Goal: Task Accomplishment & Management: Use online tool/utility

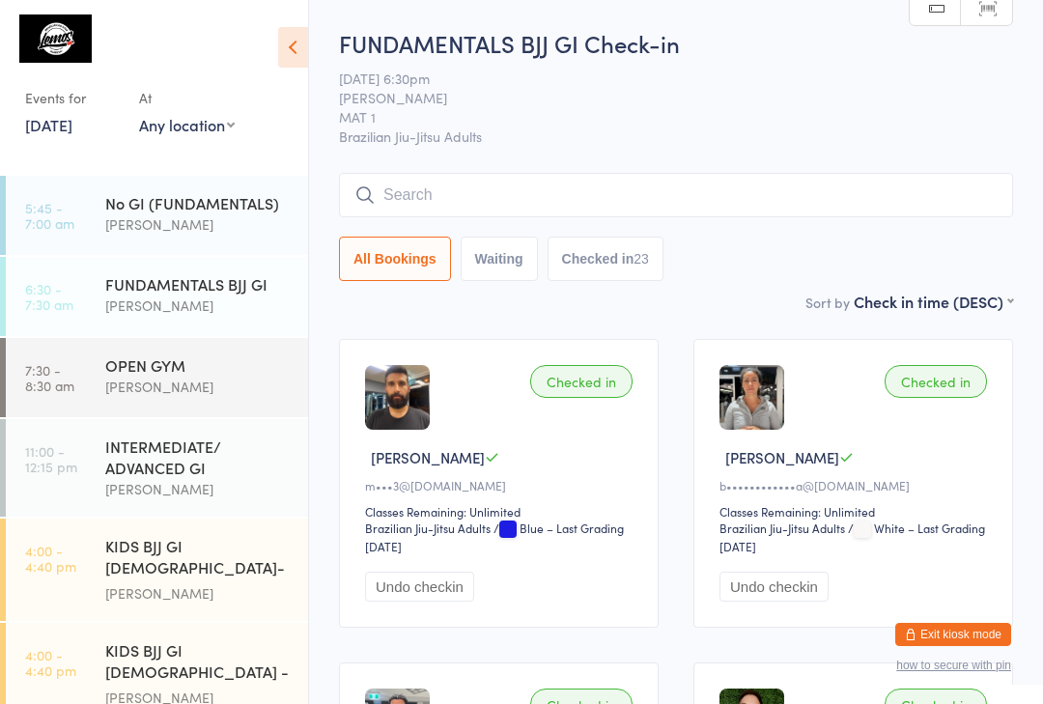
scroll to position [42, 0]
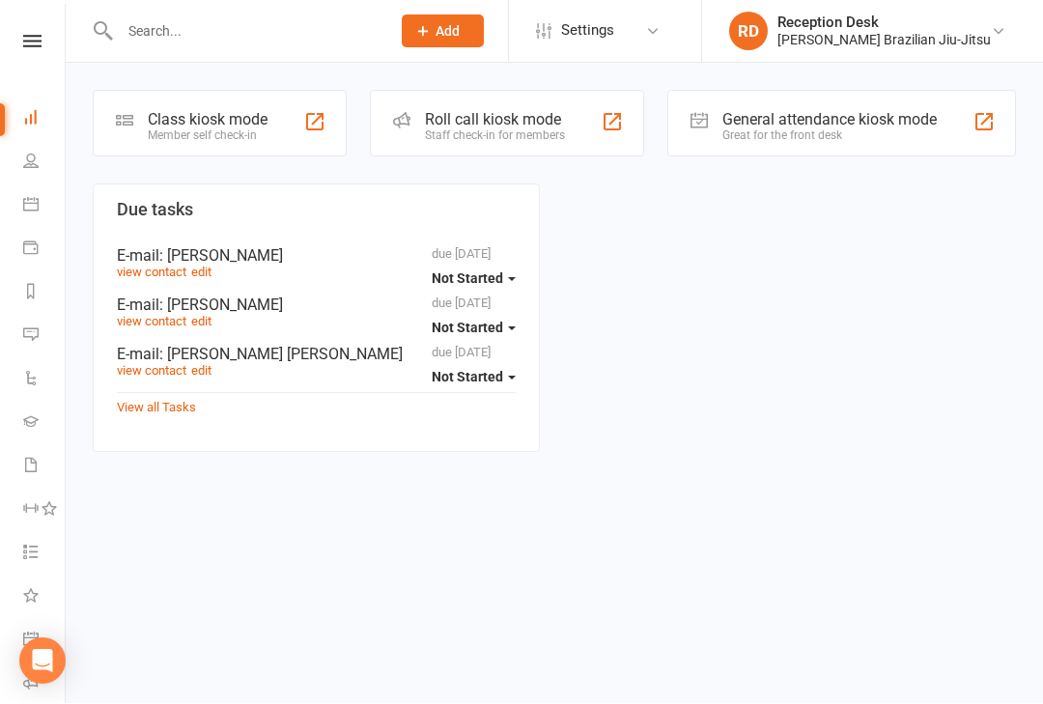
click at [43, 163] on link "People" at bounding box center [44, 163] width 43 height 43
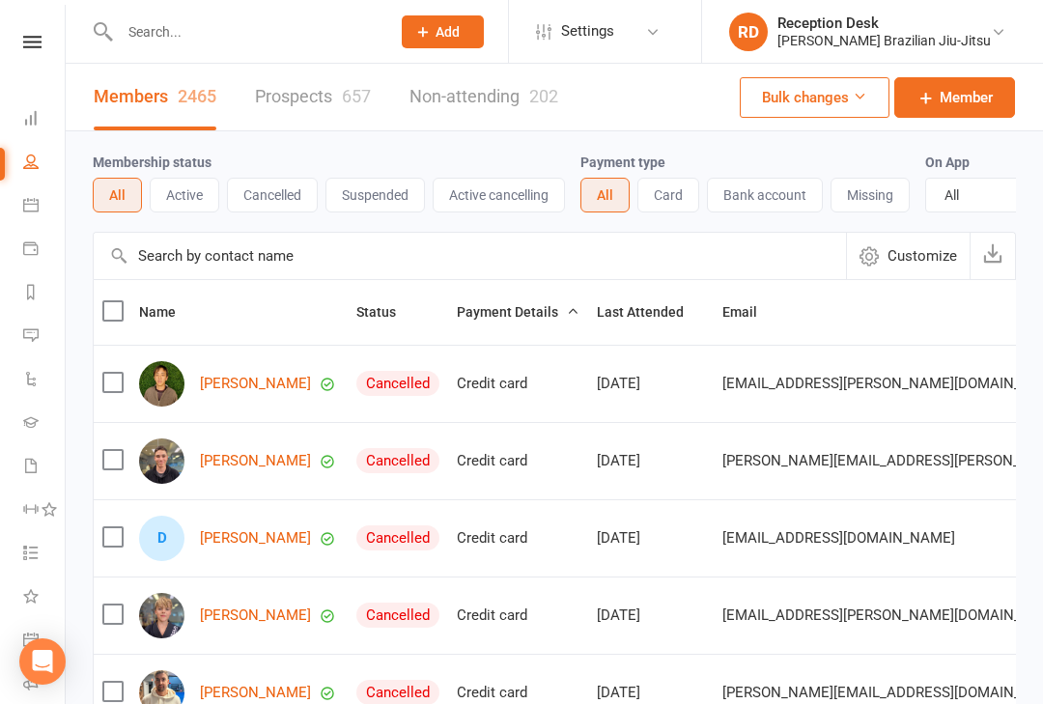
click at [37, 214] on link "Calendar" at bounding box center [44, 206] width 43 height 43
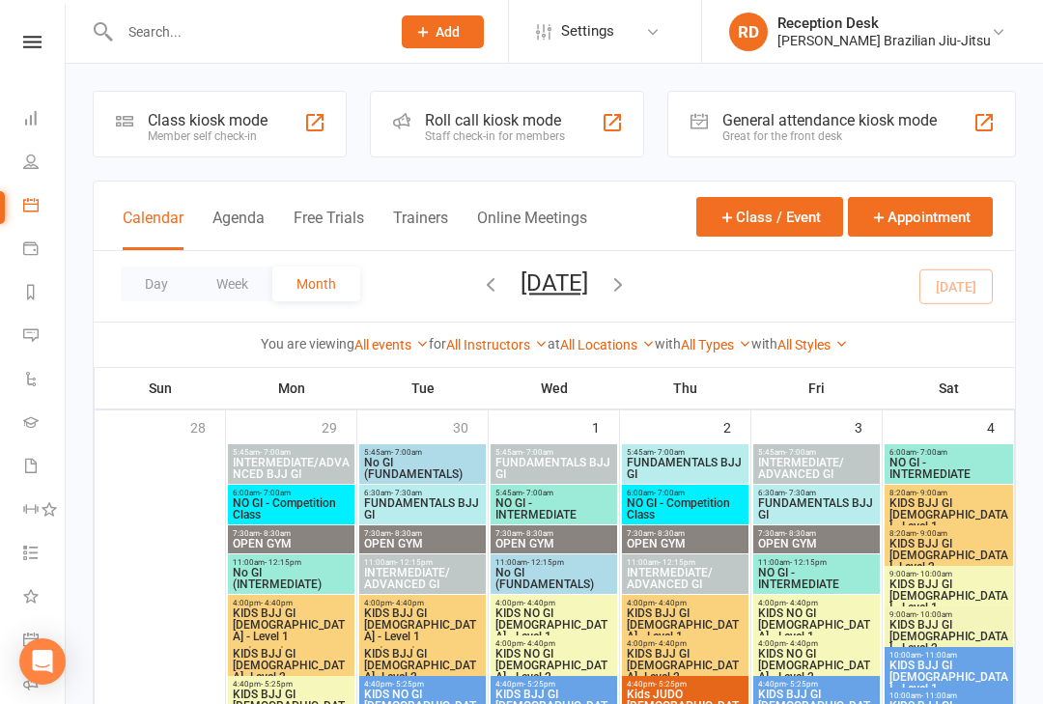
click at [41, 239] on link "Payments" at bounding box center [44, 250] width 43 height 43
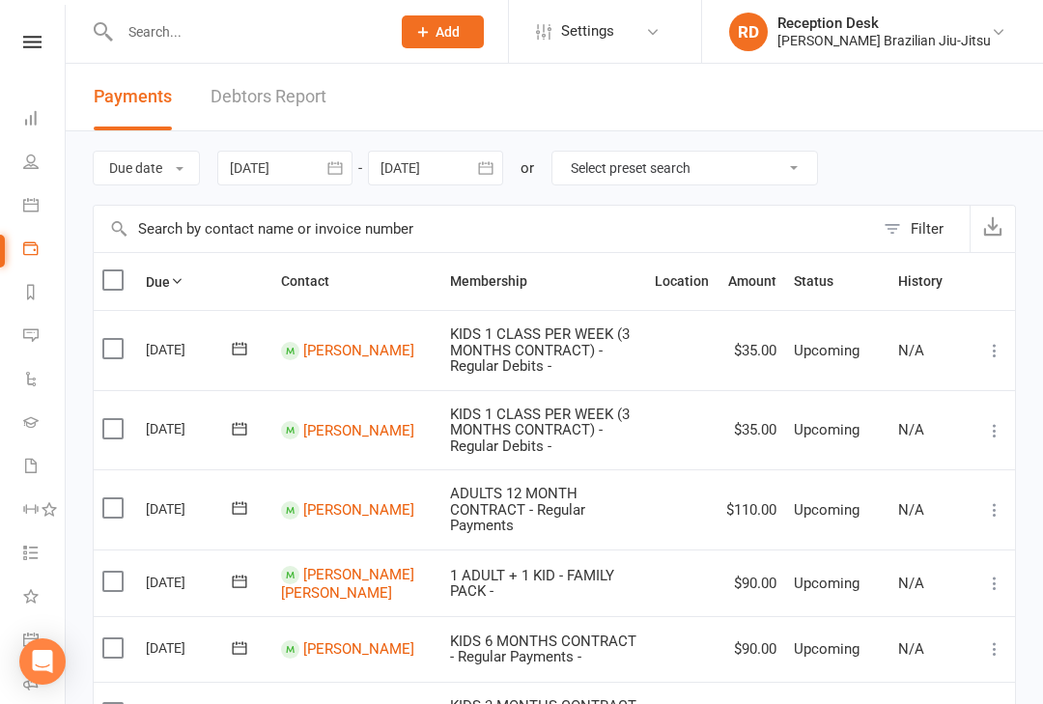
click at [40, 38] on icon at bounding box center [32, 42] width 18 height 13
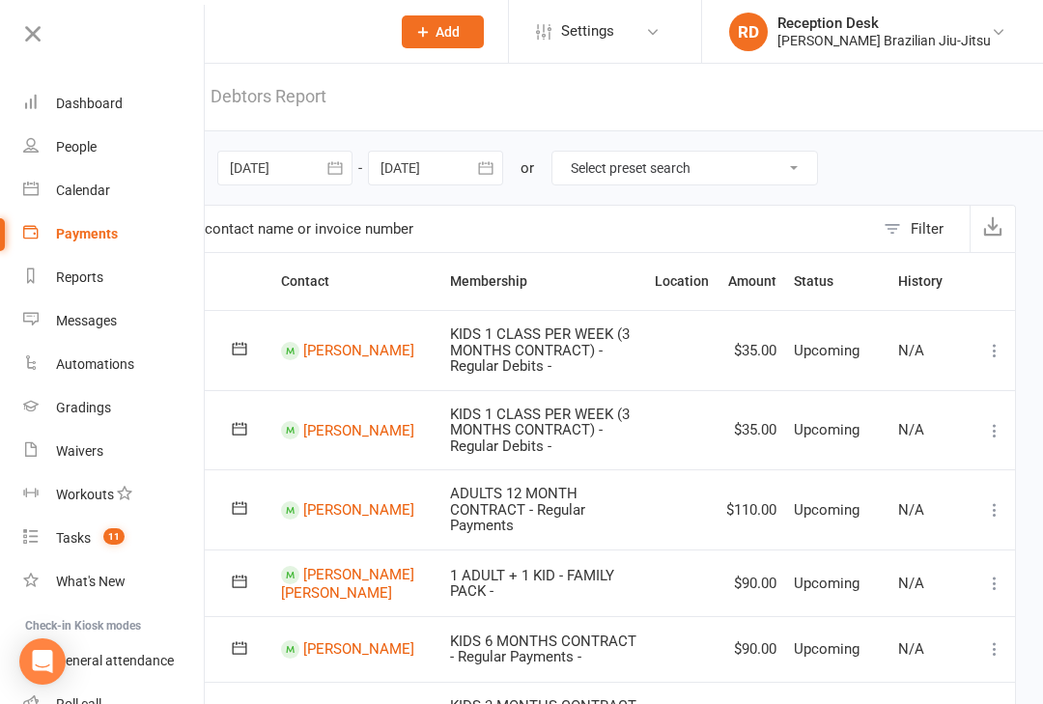
click at [50, 39] on link at bounding box center [112, 40] width 186 height 43
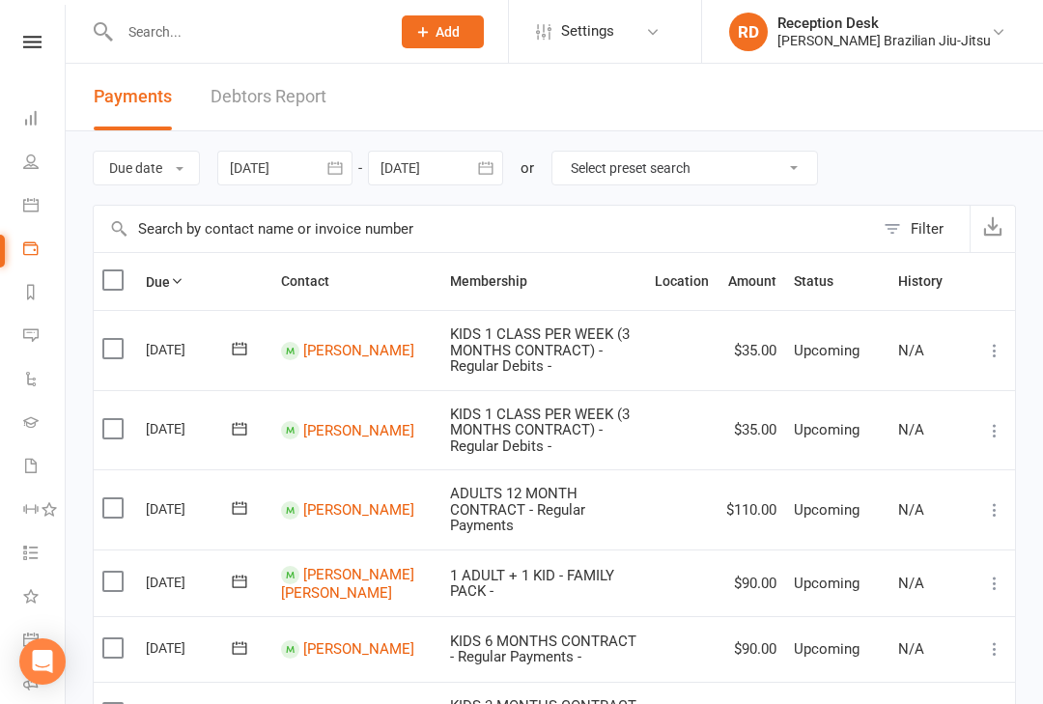
click at [896, 39] on div "Lemos Brazilian Jiu-Jitsu" at bounding box center [883, 40] width 213 height 17
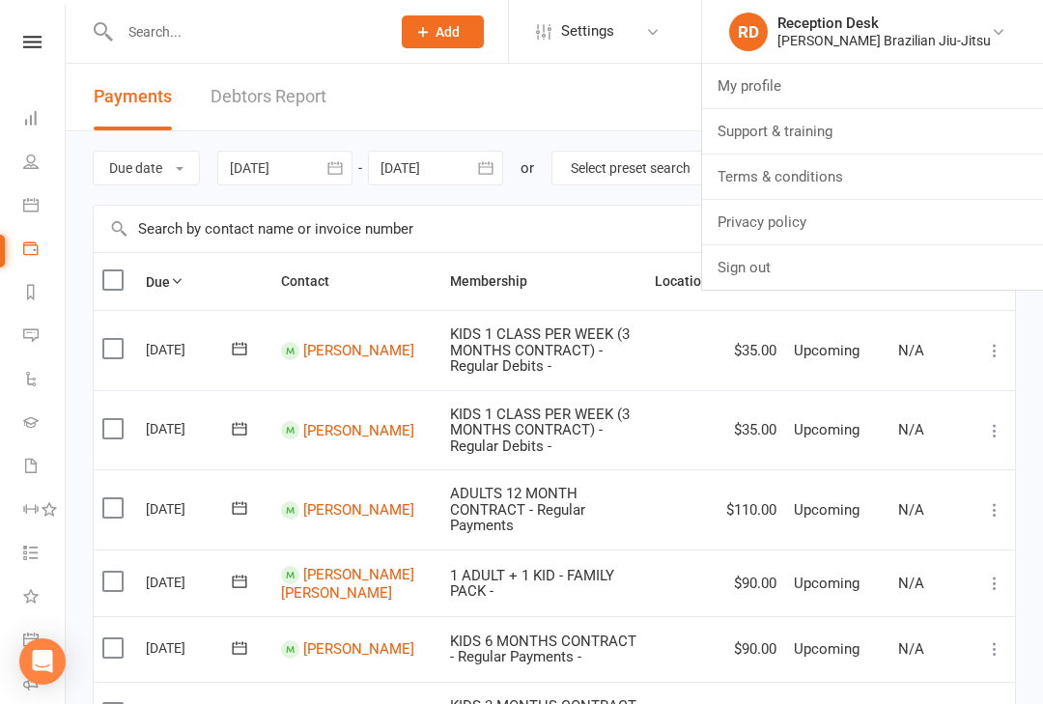
click at [347, 104] on div "Payments Debtors Report" at bounding box center [210, 97] width 289 height 67
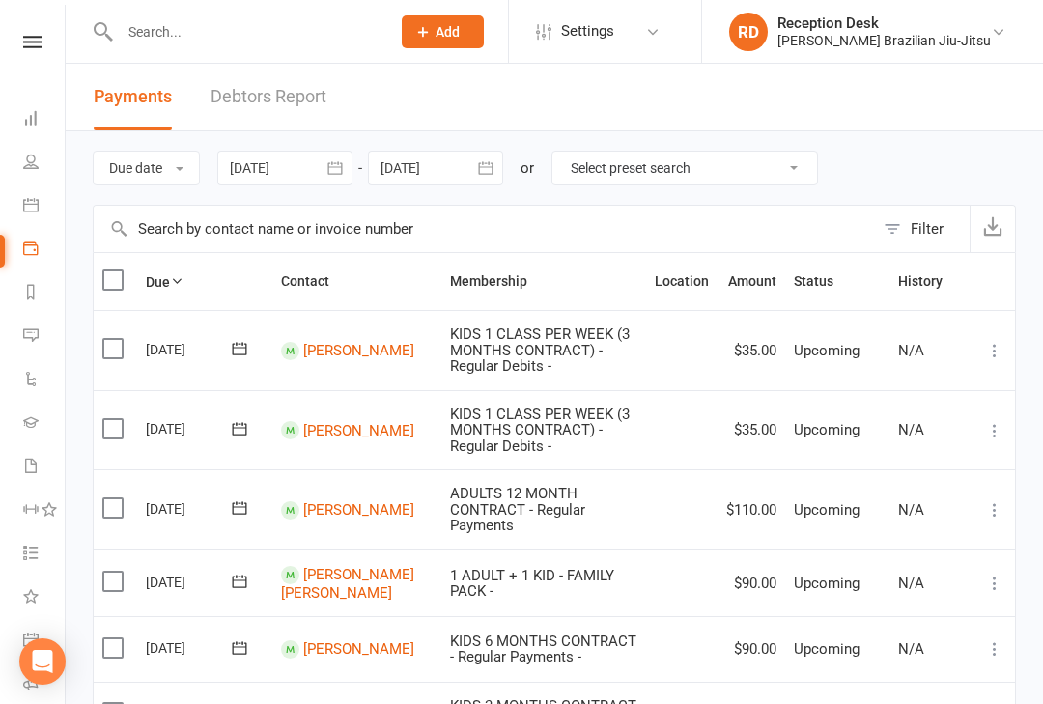
click at [37, 211] on icon at bounding box center [30, 204] width 15 height 15
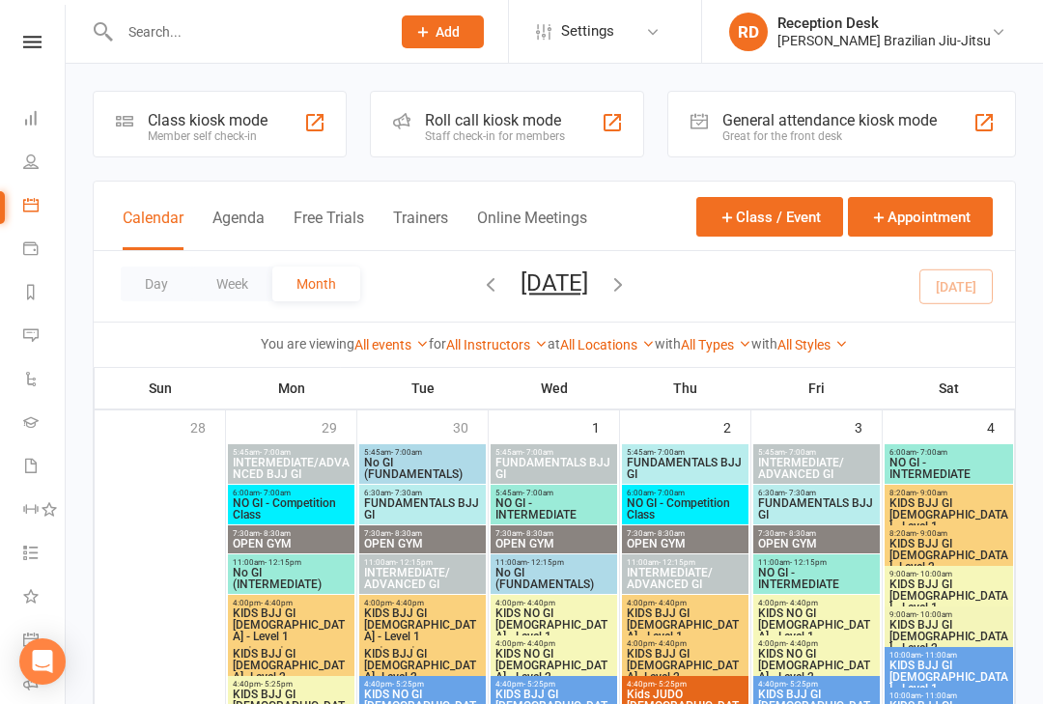
click at [774, 123] on div "General attendance kiosk mode" at bounding box center [829, 120] width 214 height 18
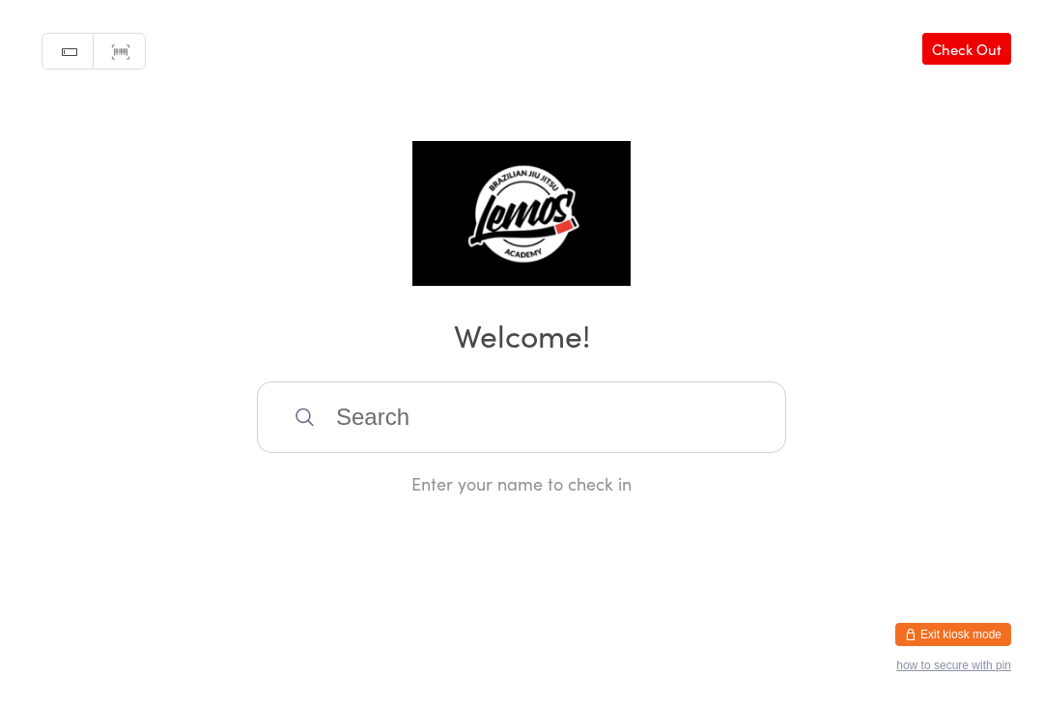
click at [996, 623] on button "Exit kiosk mode" at bounding box center [953, 634] width 116 height 23
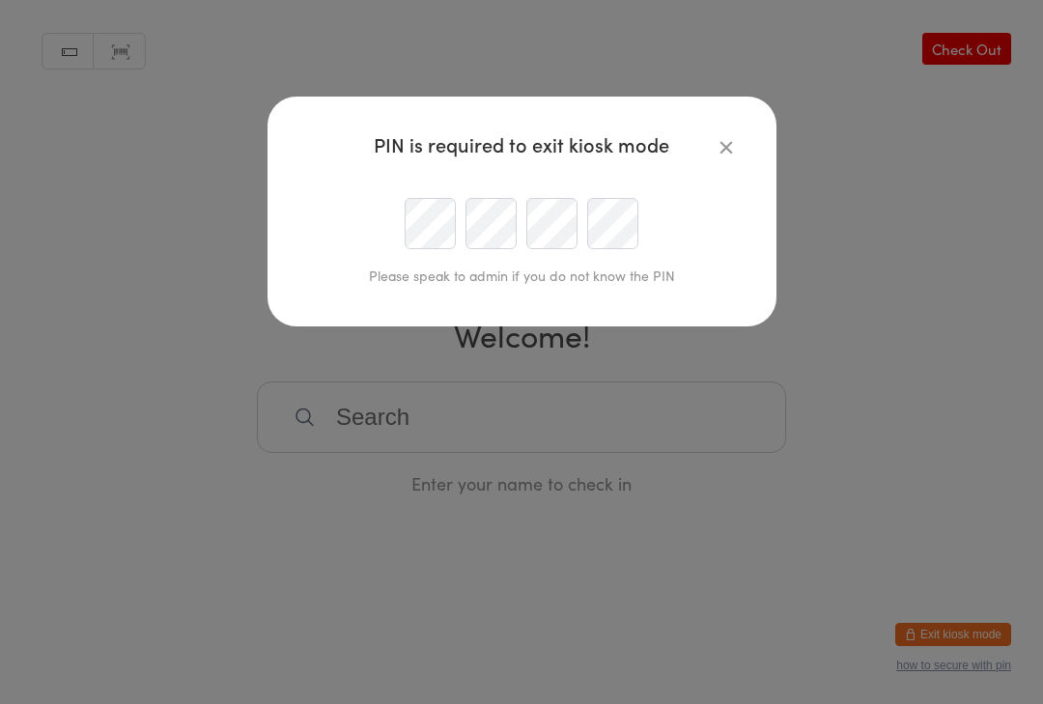
click at [744, 133] on div "PIN is required to exit kiosk mode Please speak to admin if you do not know the…" at bounding box center [521, 212] width 509 height 230
click at [732, 144] on icon "button" at bounding box center [725, 146] width 21 height 21
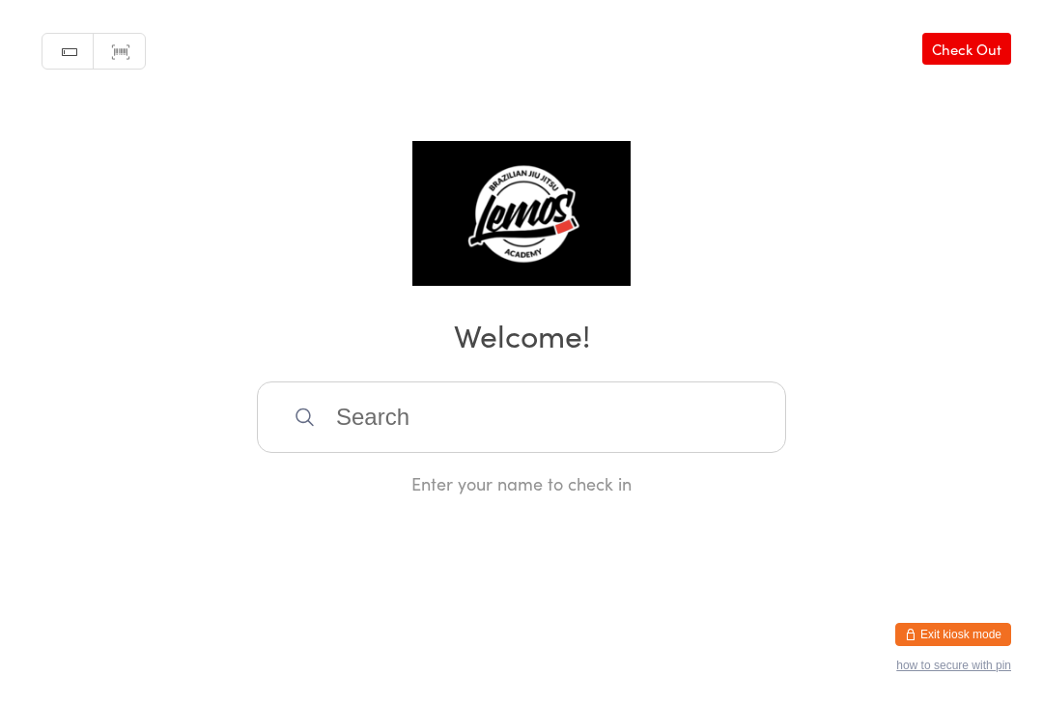
click at [482, 435] on input "search" at bounding box center [521, 416] width 529 height 71
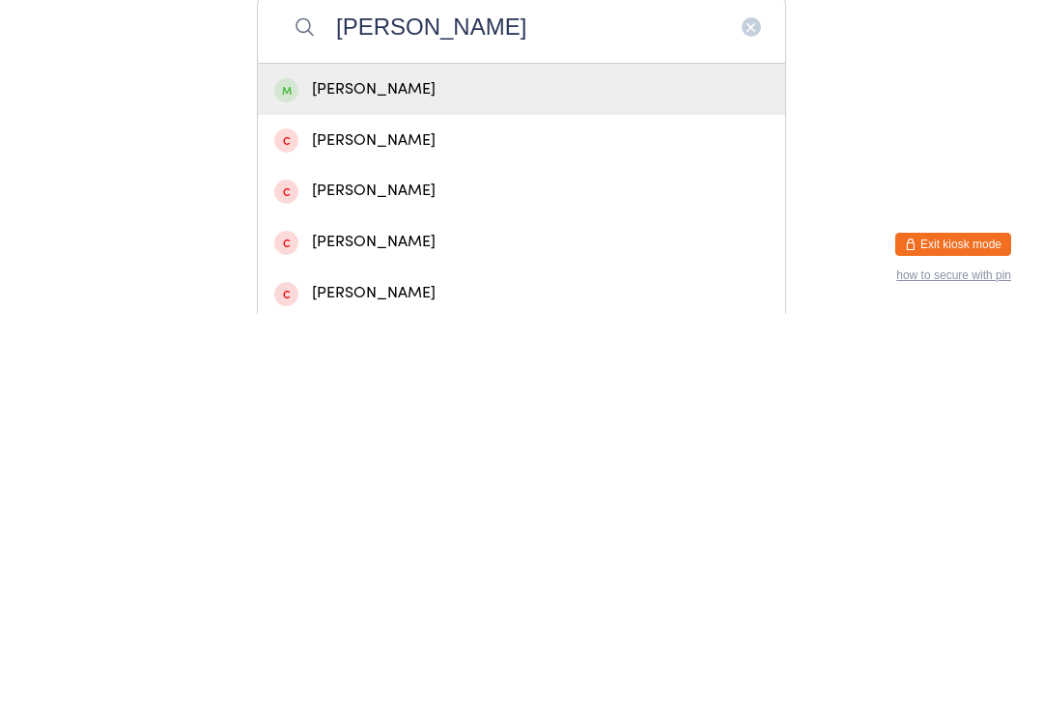
type input "Greer"
click at [373, 466] on div "[PERSON_NAME]" at bounding box center [521, 479] width 494 height 26
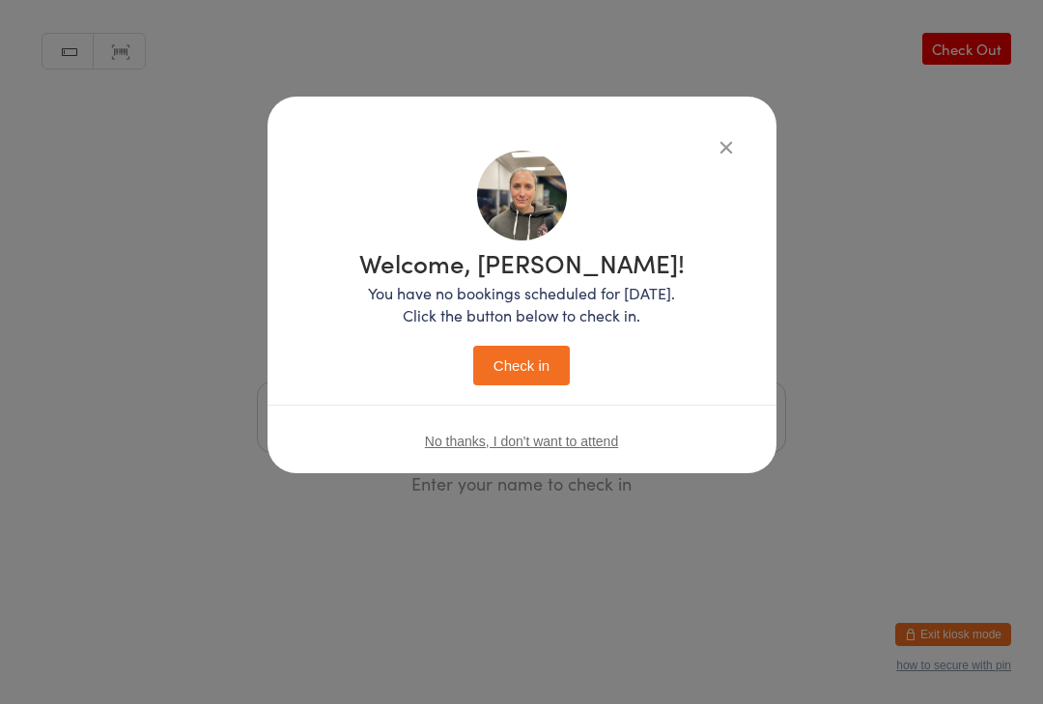
click at [531, 354] on button "Check in" at bounding box center [521, 366] width 97 height 40
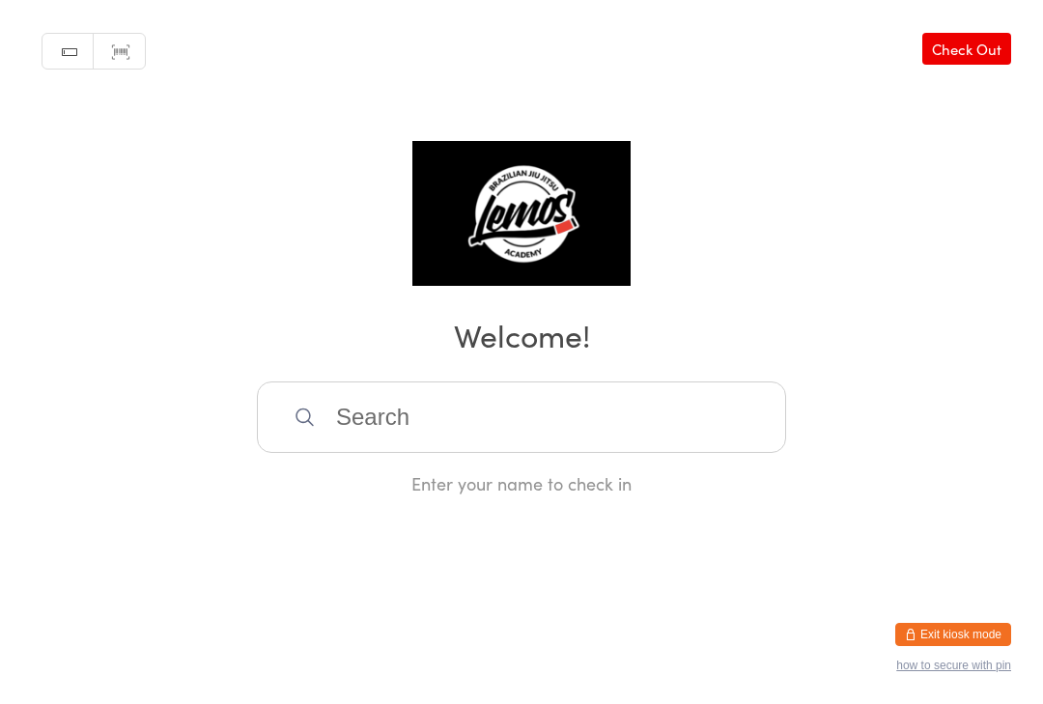
click at [736, 283] on div "Manual search Scanner input Check Out Welcome! Enter your name to check in" at bounding box center [521, 247] width 1043 height 495
click at [639, 431] on input "search" at bounding box center [521, 416] width 529 height 71
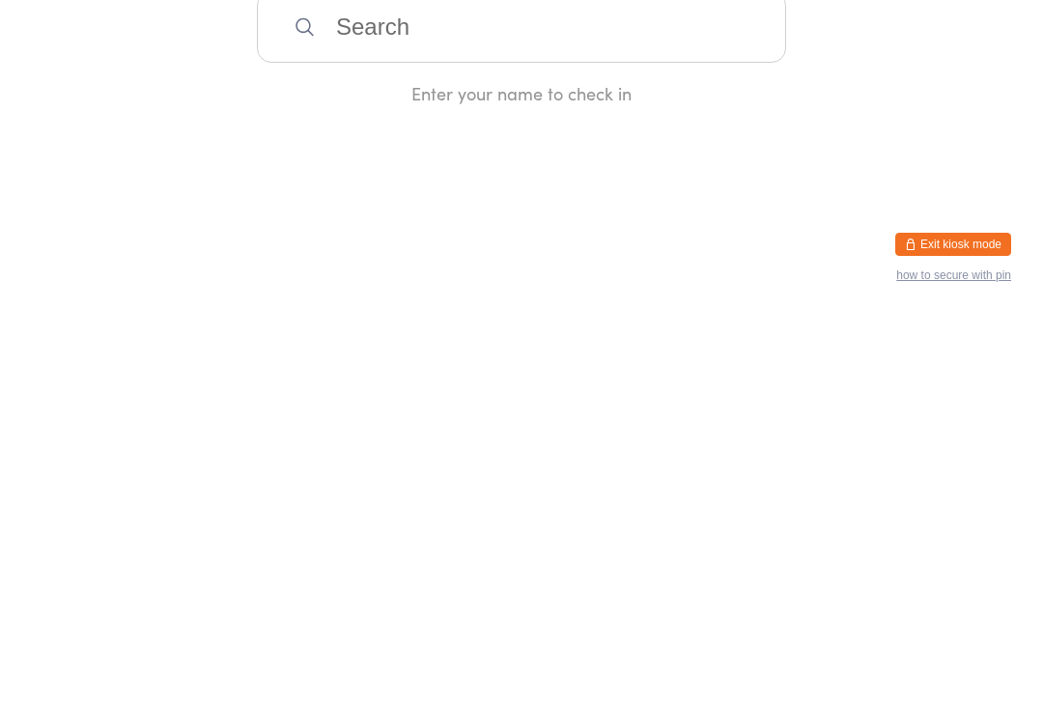
click at [712, 200] on html "You have now entered Kiosk Mode. Members will be able to check themselves in us…" at bounding box center [521, 352] width 1043 height 704
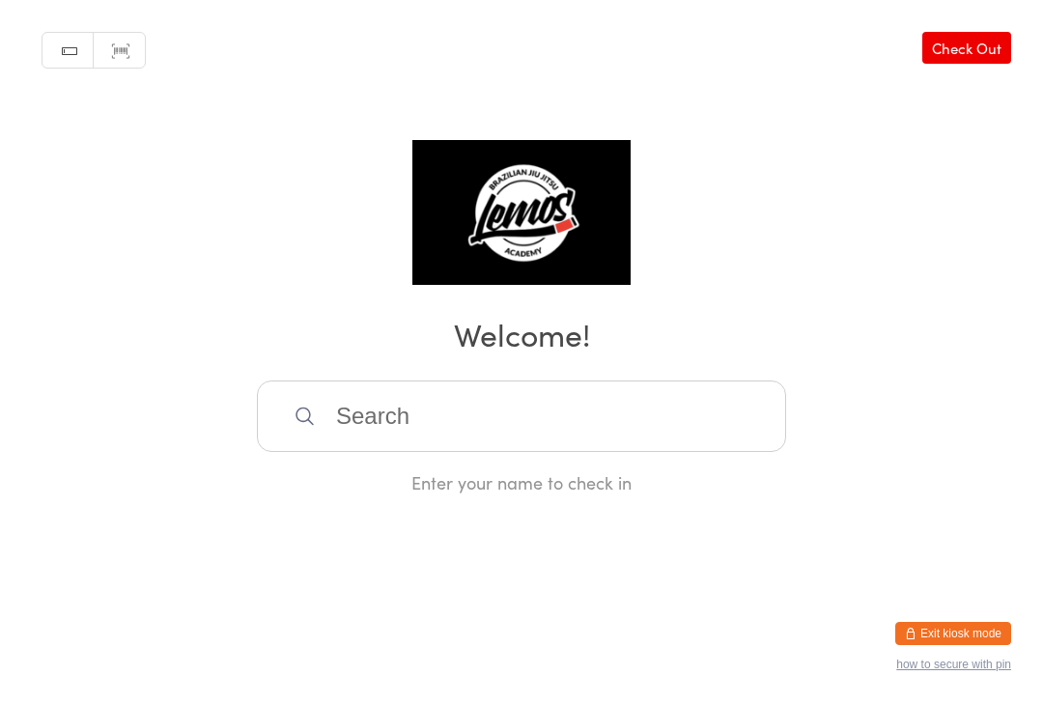
click at [631, 419] on input "search" at bounding box center [521, 416] width 529 height 71
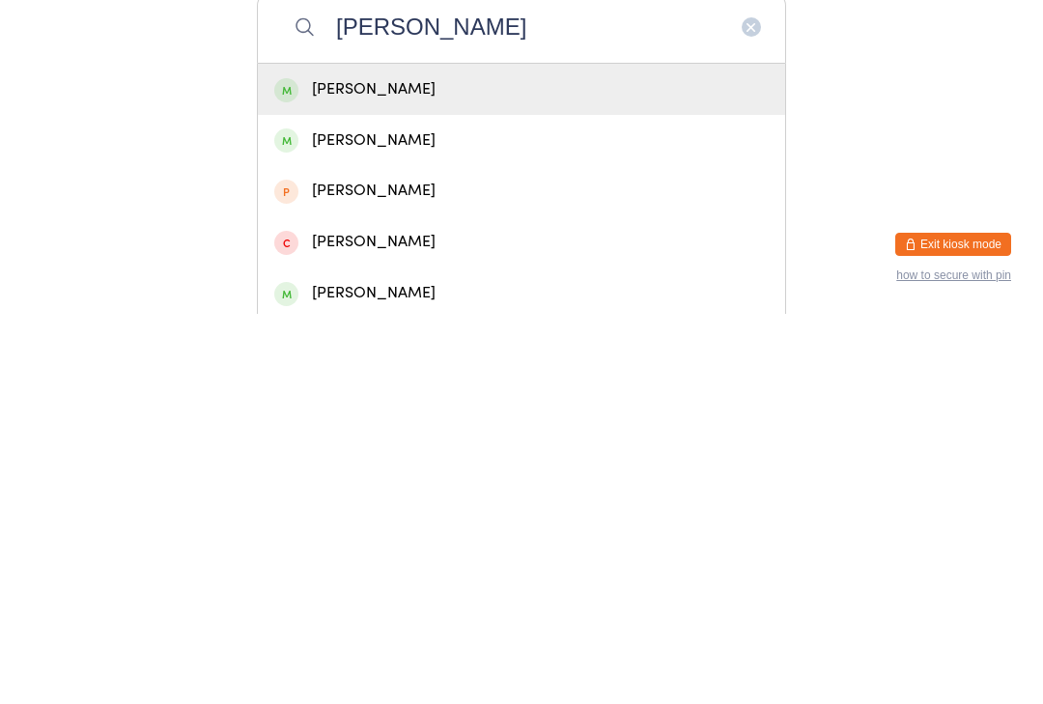
type input "Adam sade"
click at [364, 466] on div "Adam Sadek" at bounding box center [521, 479] width 494 height 26
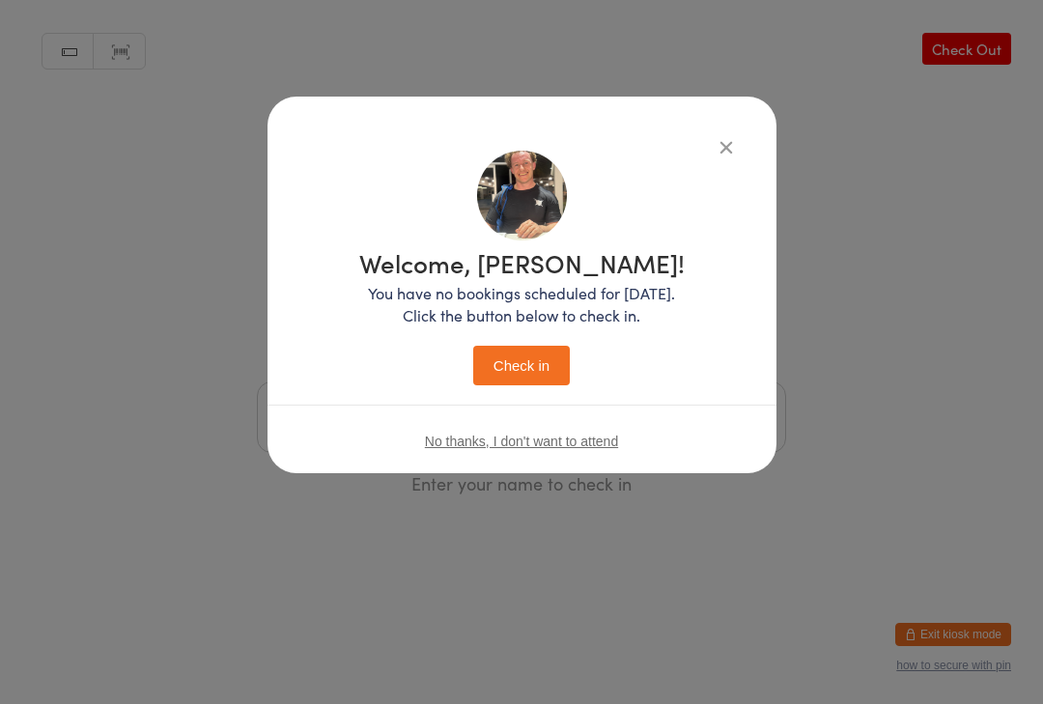
click at [538, 363] on button "Check in" at bounding box center [521, 366] width 97 height 40
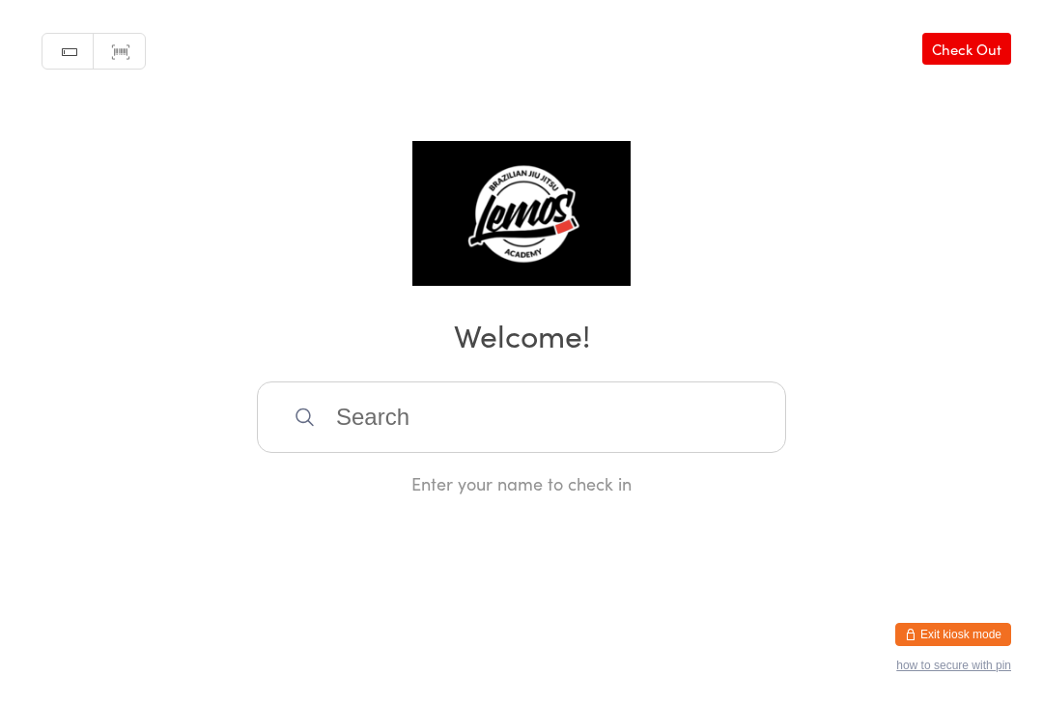
click at [381, 419] on input "search" at bounding box center [521, 416] width 529 height 71
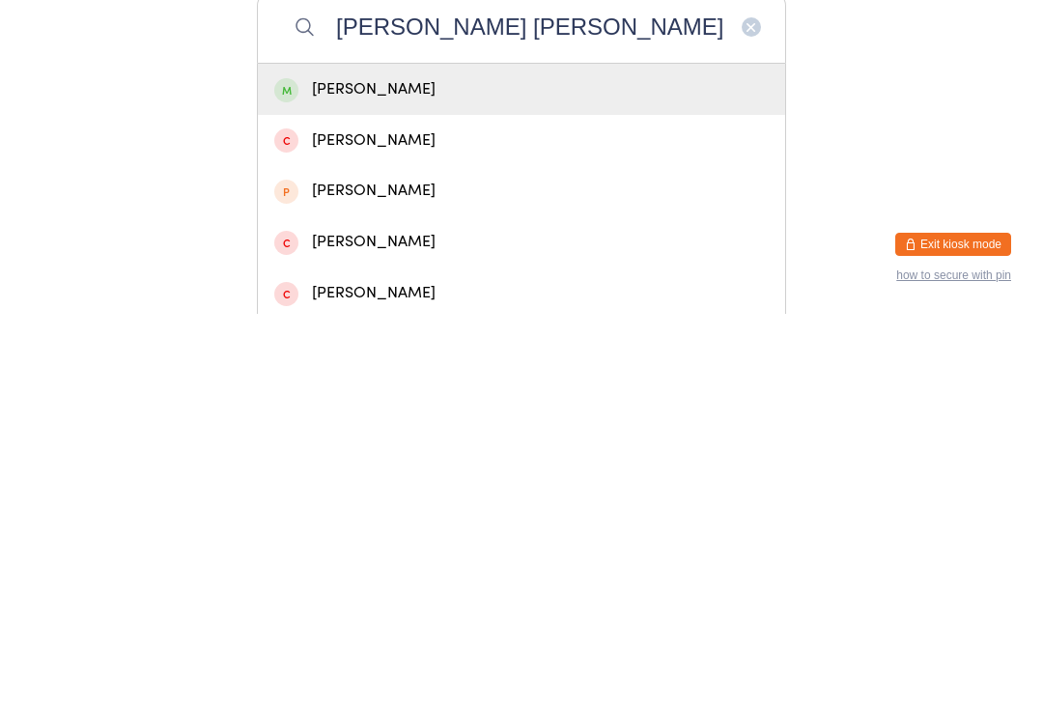
type input "Matthew jon"
click at [393, 466] on div "Matthew Jones" at bounding box center [521, 479] width 494 height 26
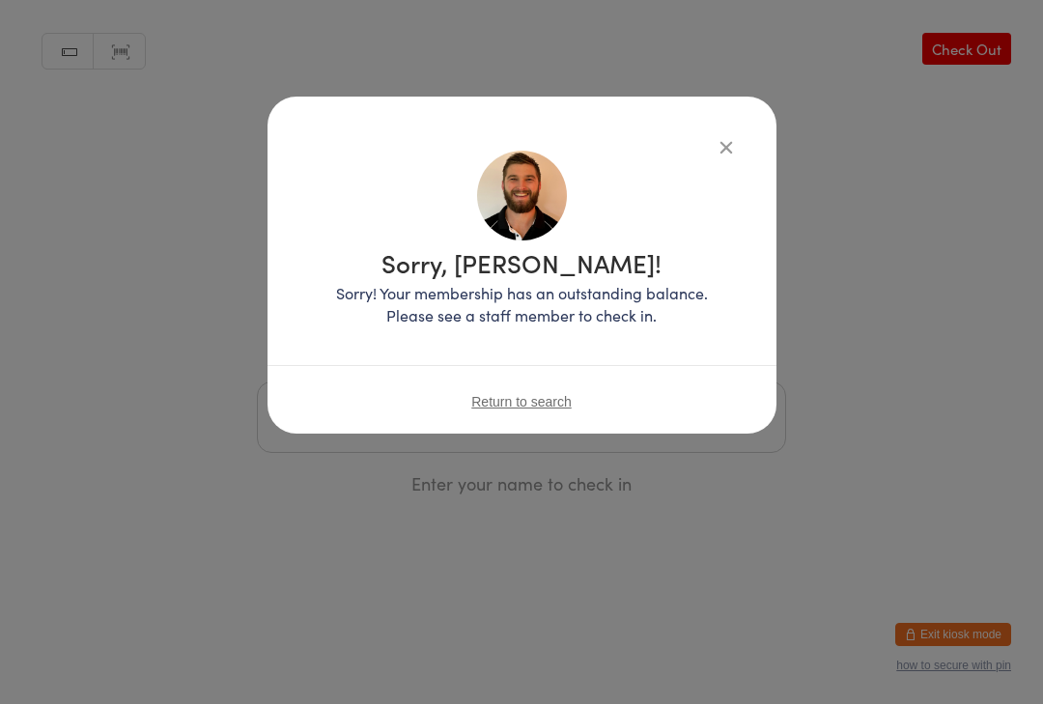
click at [715, 142] on button "button" at bounding box center [726, 146] width 23 height 23
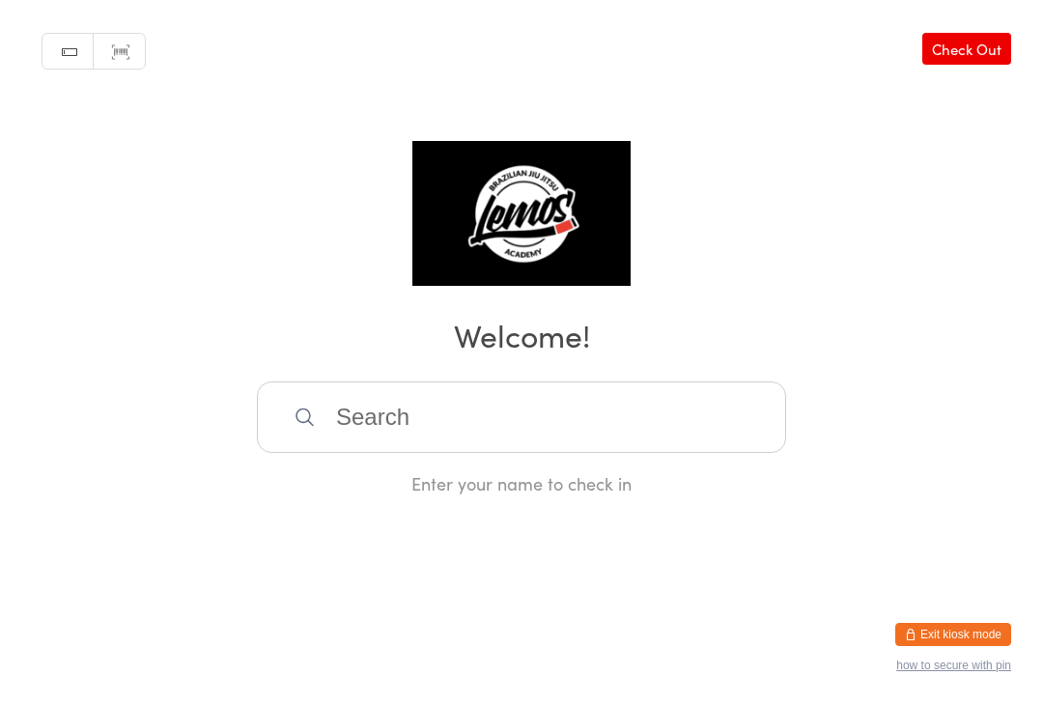
click at [453, 419] on input "search" at bounding box center [521, 416] width 529 height 71
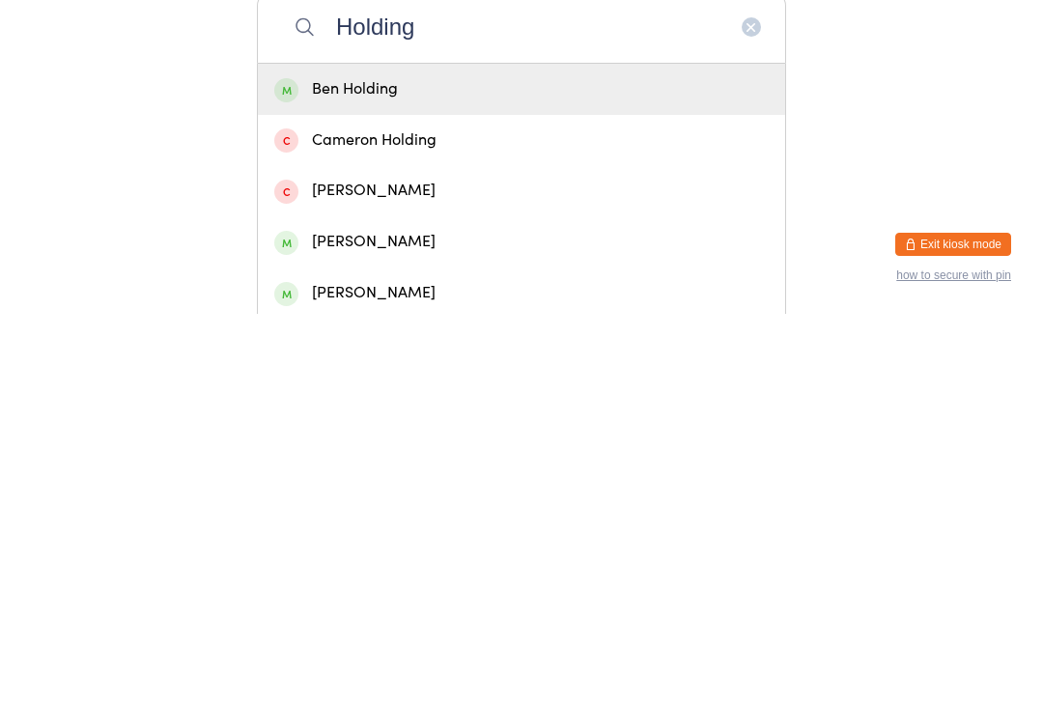
type input "Holding"
click at [315, 466] on div "Ben Holding" at bounding box center [521, 479] width 494 height 26
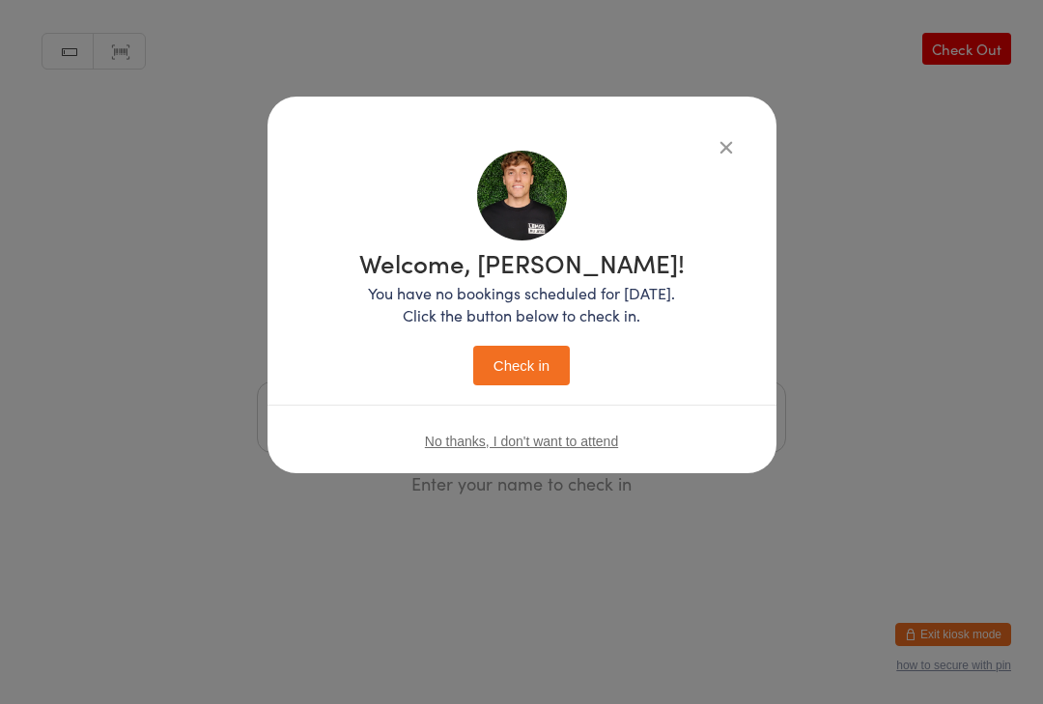
click at [509, 376] on button "Check in" at bounding box center [521, 366] width 97 height 40
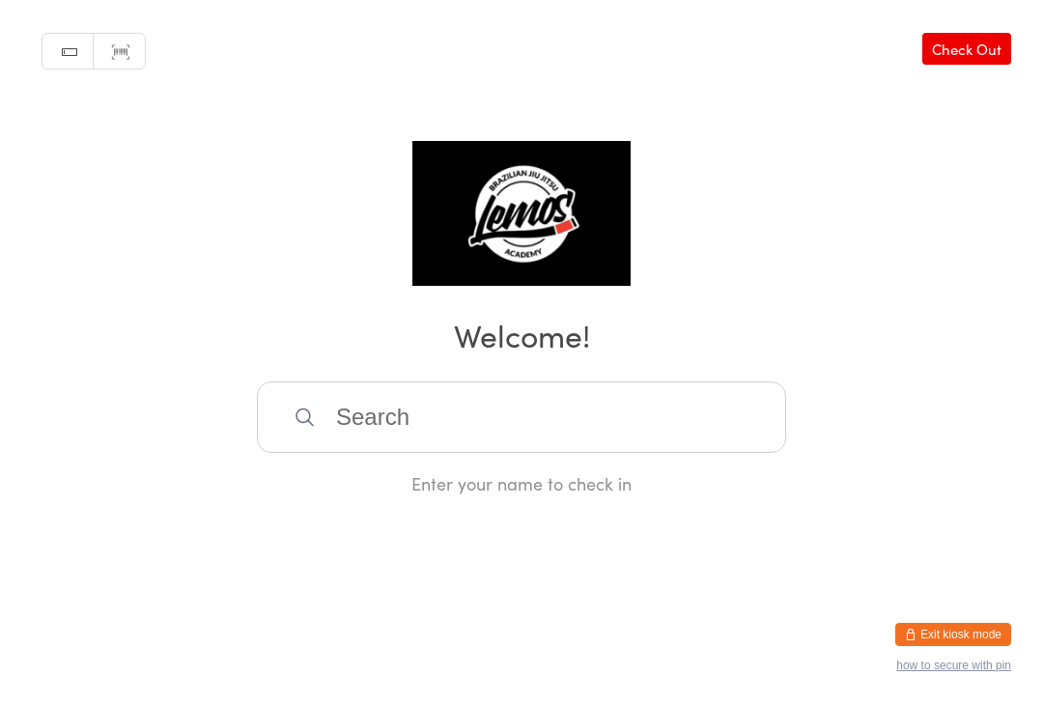
click at [585, 417] on input "search" at bounding box center [521, 416] width 529 height 71
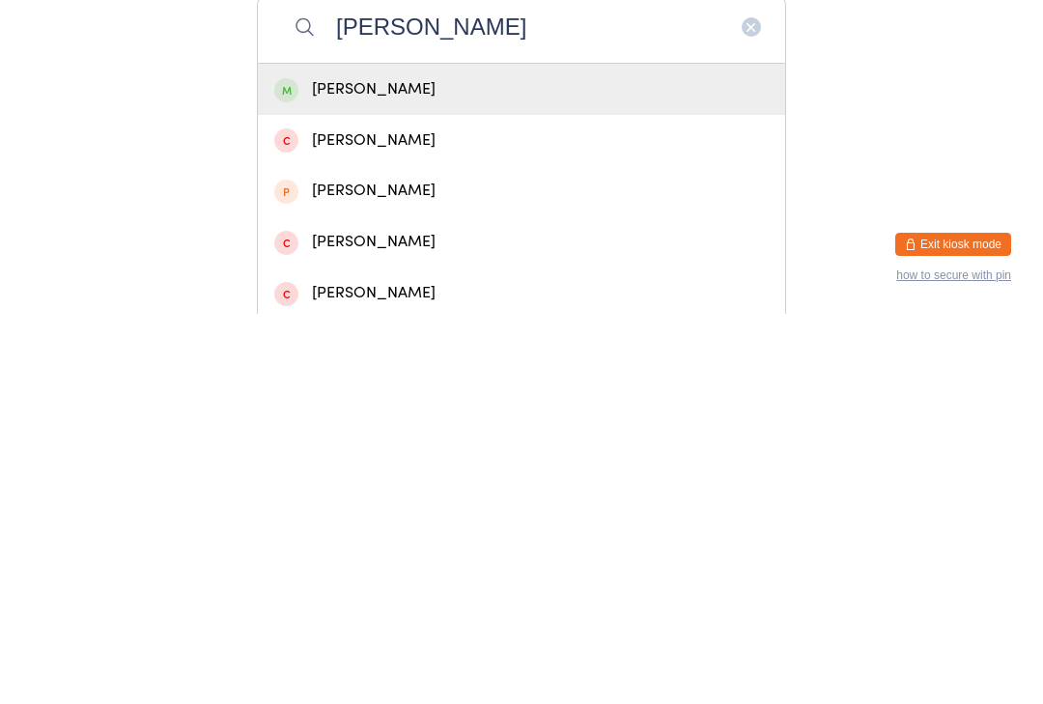
type input "Michael Russell"
click at [631, 466] on div "Michael Russell" at bounding box center [521, 479] width 494 height 26
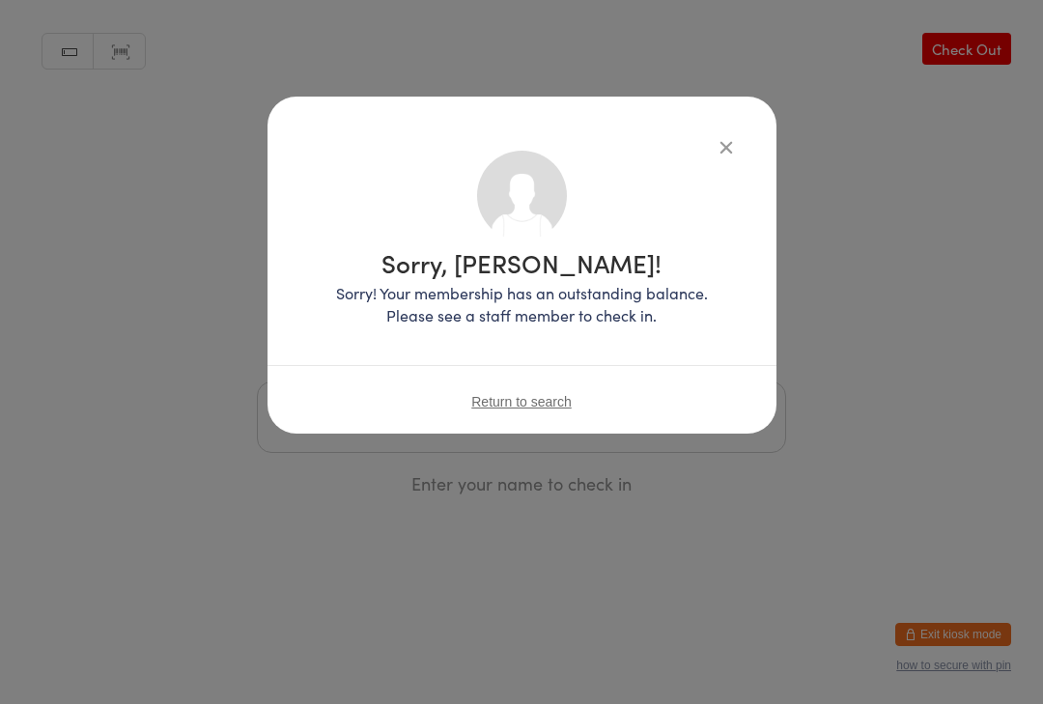
click at [743, 131] on div "Sorry, Michael Russell! Sorry! Your membership has an outstanding balance. Plea…" at bounding box center [521, 265] width 509 height 337
click at [563, 395] on span "Return to search" at bounding box center [521, 401] width 100 height 15
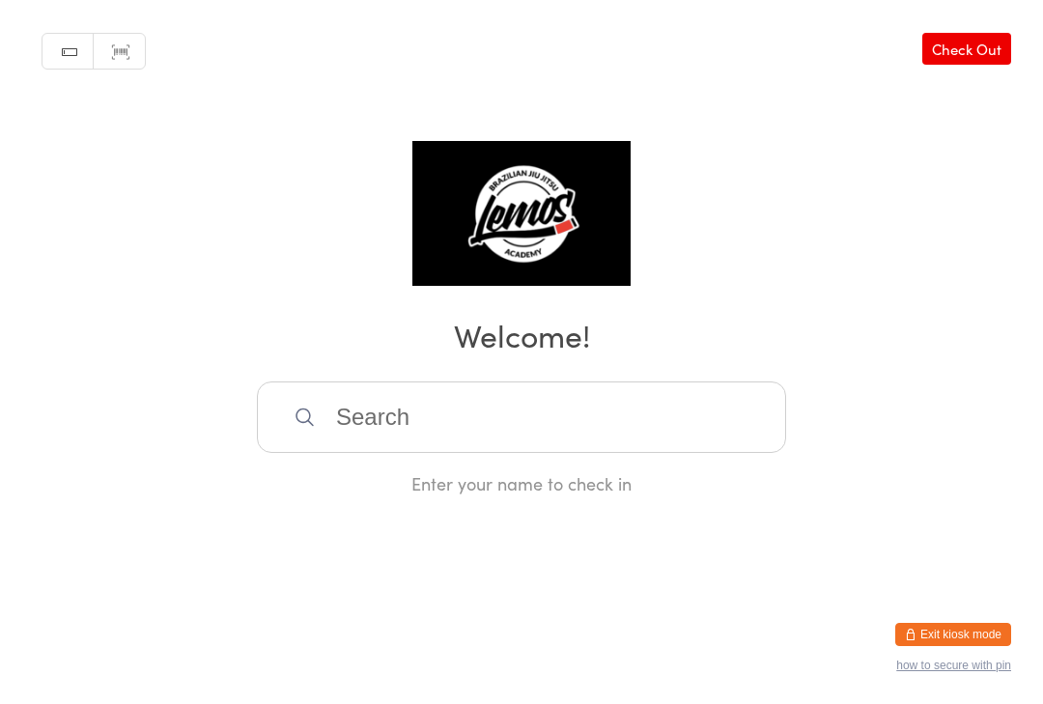
click at [111, 42] on link "Scanner input" at bounding box center [119, 52] width 51 height 37
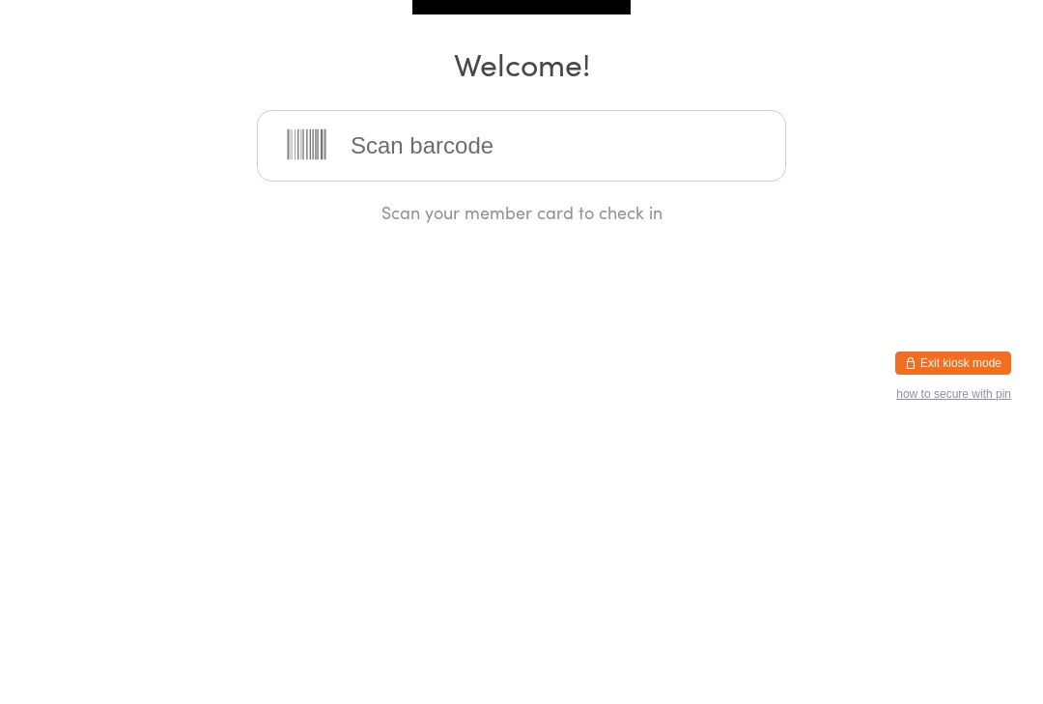
click at [129, 129] on div "Manual search Scanner input Check Out Welcome! Scan your member card to check in" at bounding box center [521, 247] width 1043 height 495
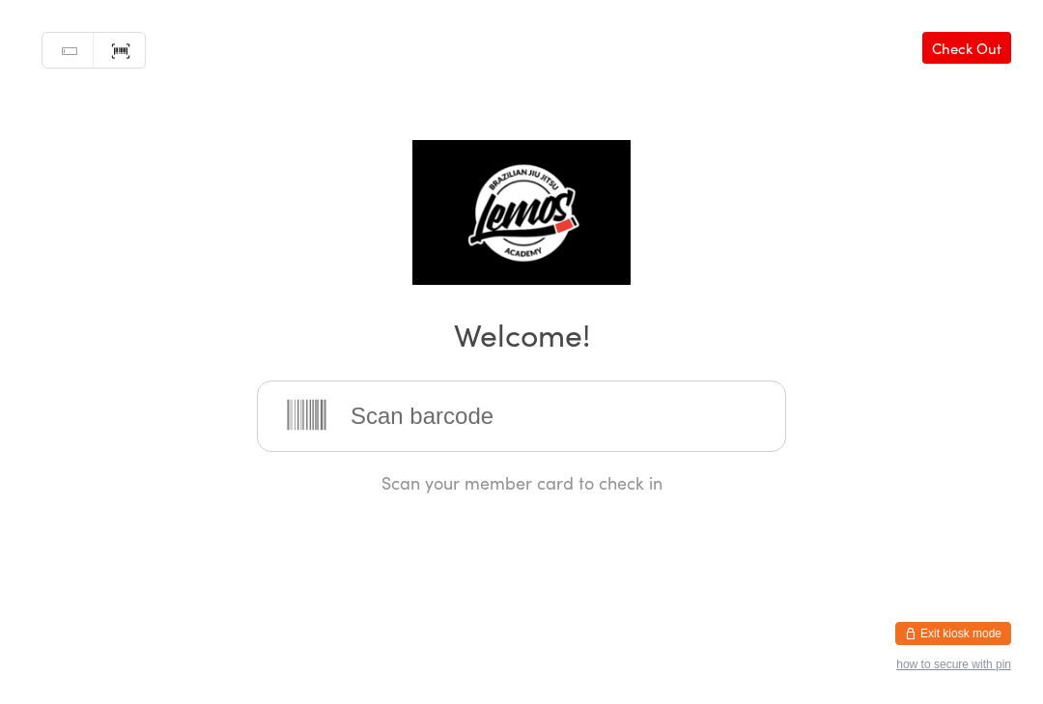
click at [61, 63] on link "Manual search" at bounding box center [67, 52] width 51 height 37
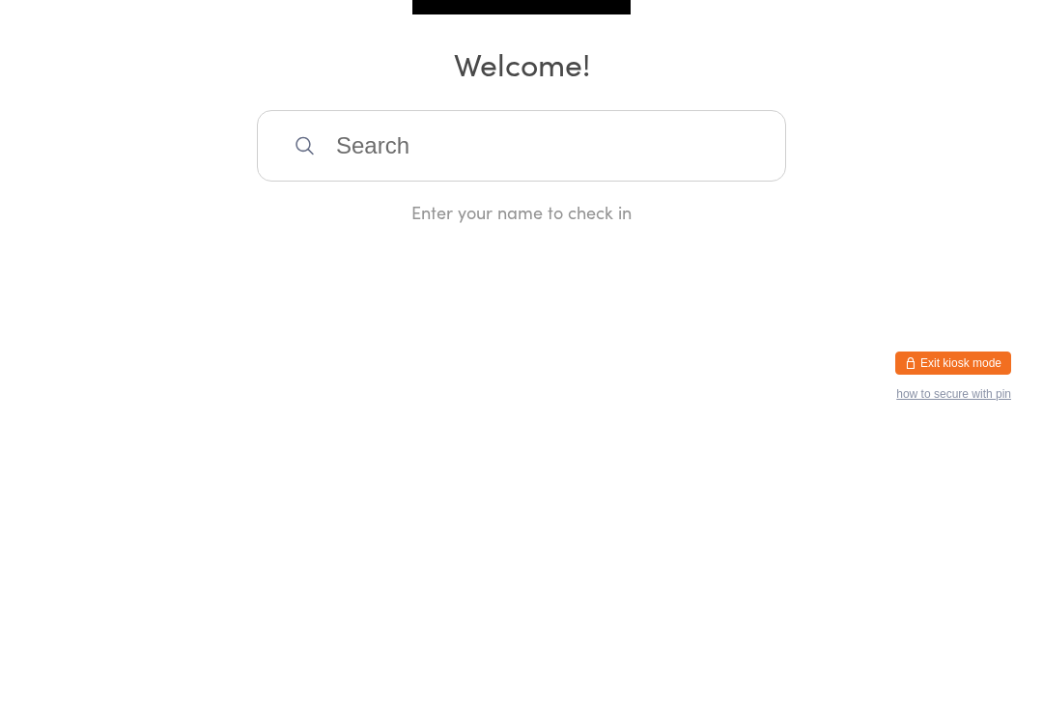
click at [73, 145] on div "Manual search Scanner input Check Out Welcome! Enter your name to check in" at bounding box center [521, 247] width 1043 height 495
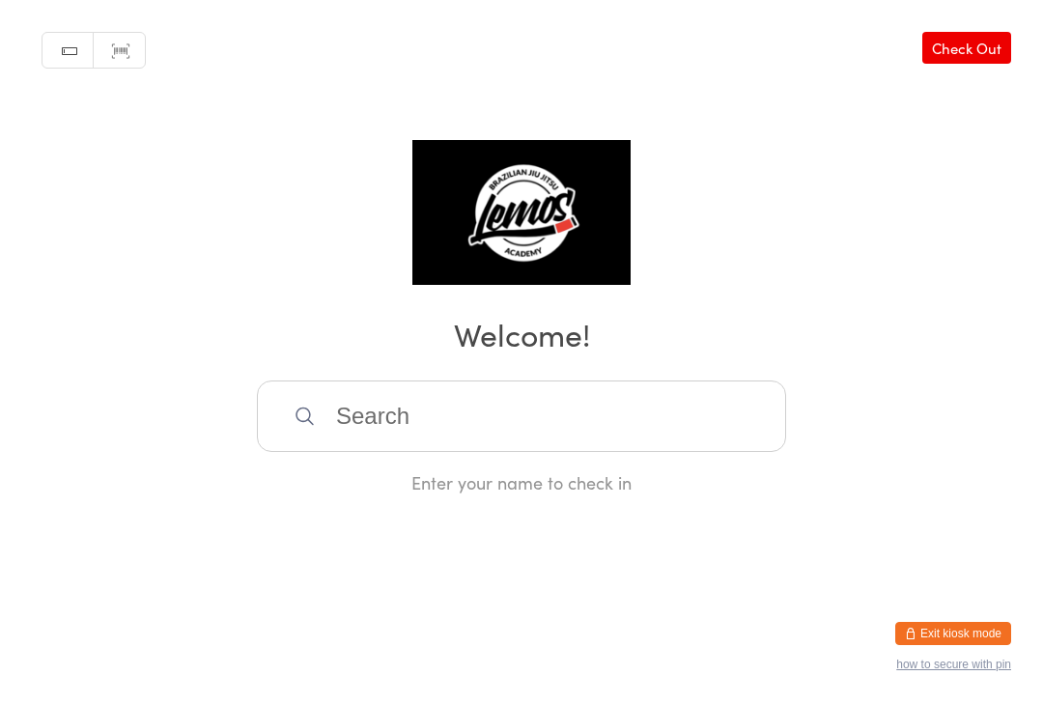
click at [982, 634] on button "Exit kiosk mode" at bounding box center [953, 634] width 116 height 23
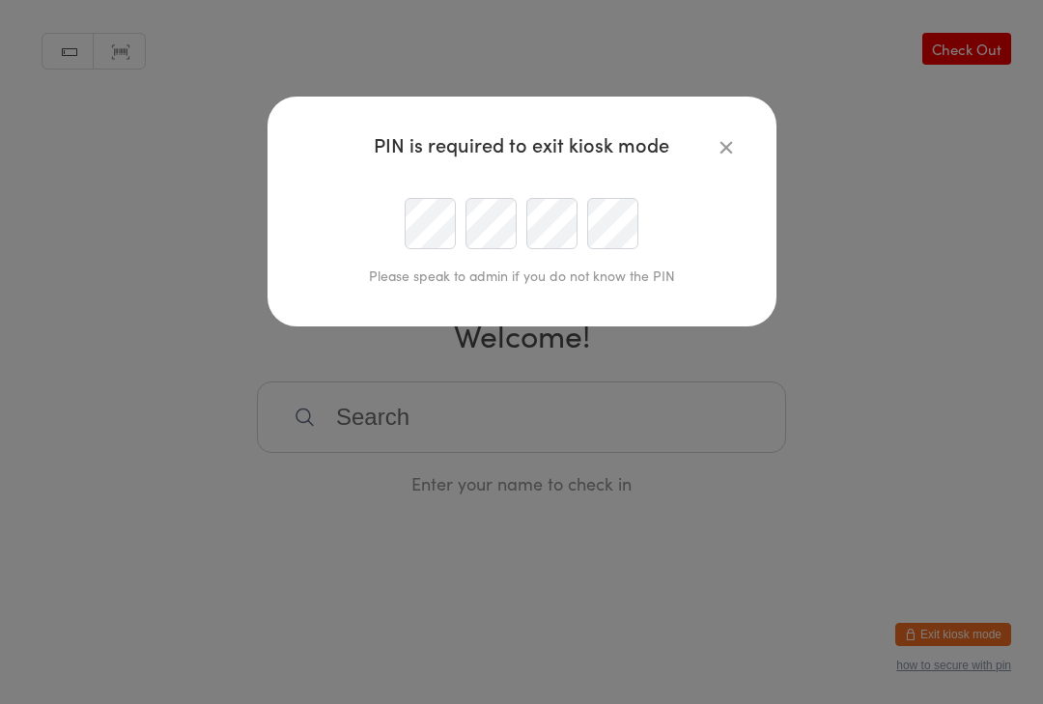
click at [737, 137] on button "button" at bounding box center [726, 146] width 23 height 23
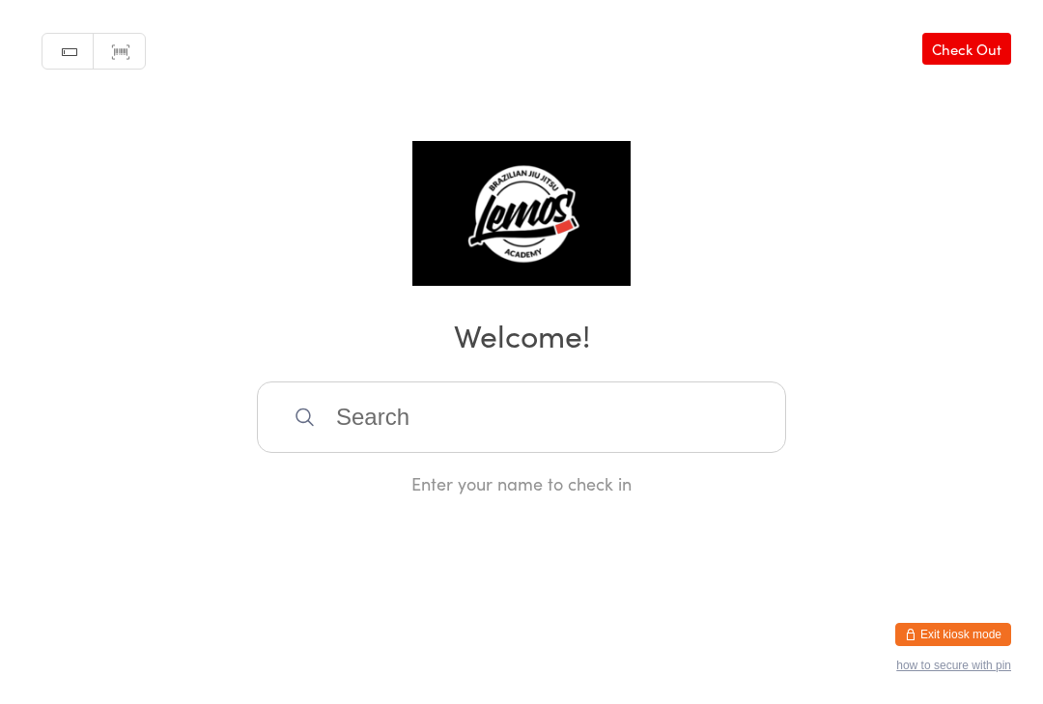
click at [386, 424] on input "search" at bounding box center [521, 416] width 529 height 71
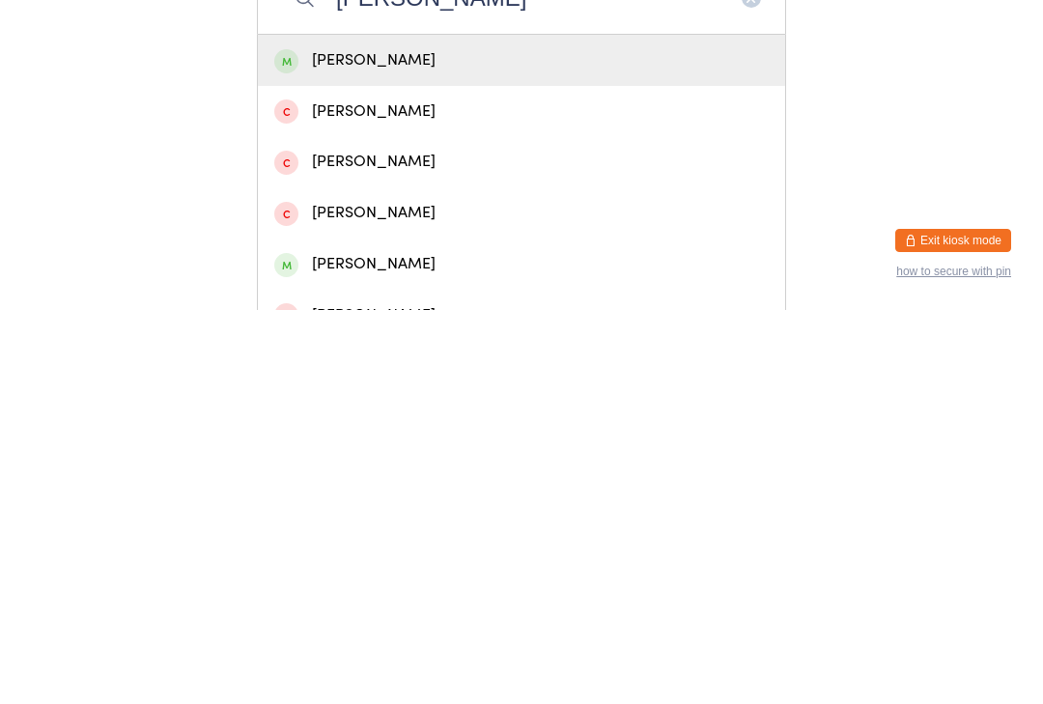
scroll to position [40, 0]
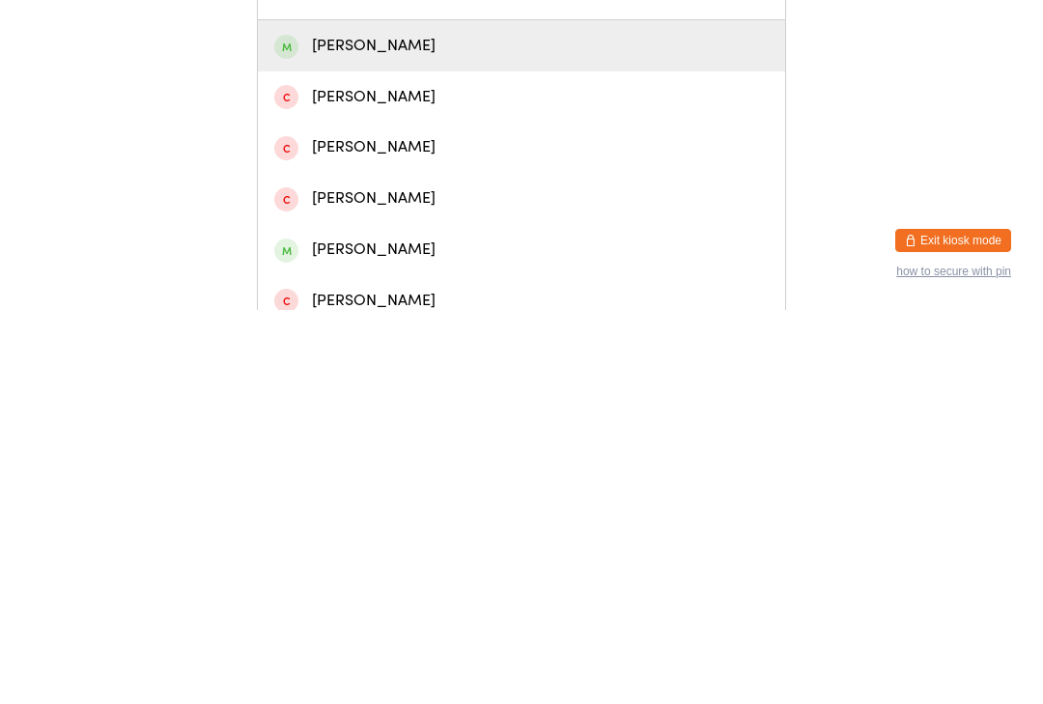
type input "Ross"
click at [425, 631] on div "[PERSON_NAME]" at bounding box center [521, 644] width 494 height 26
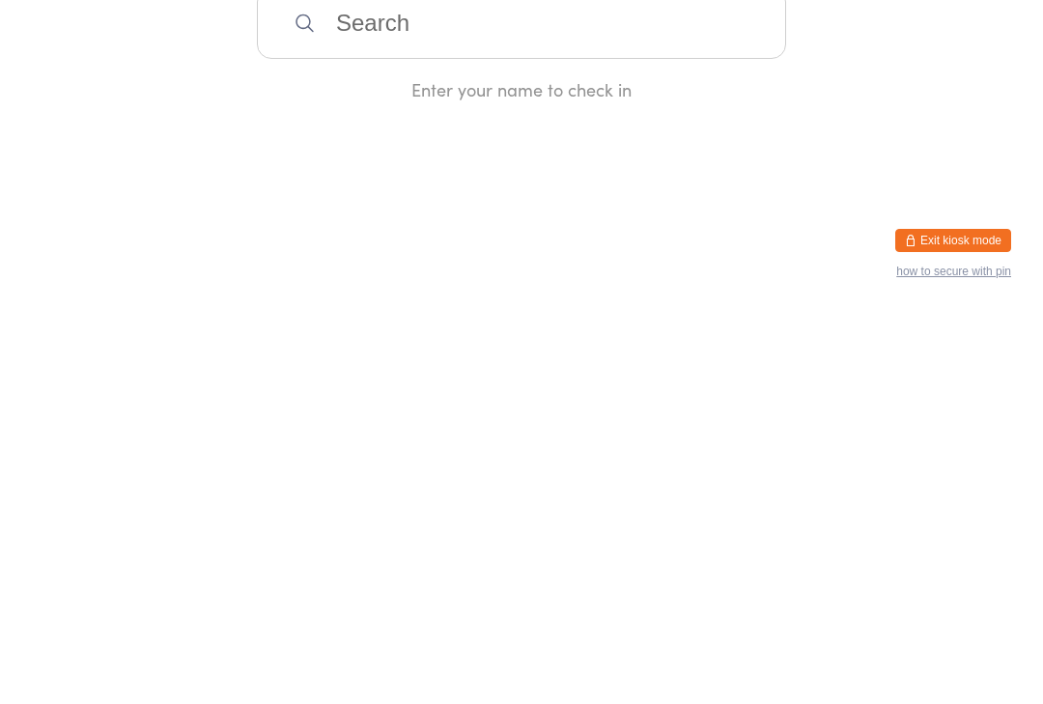
scroll to position [0, 0]
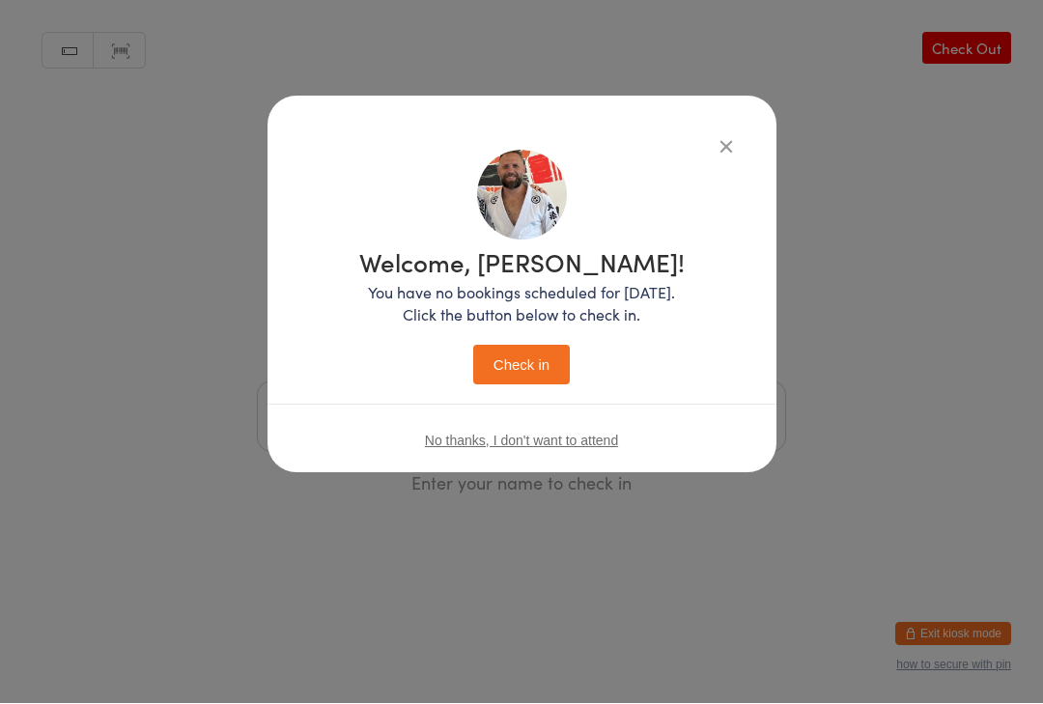
click at [524, 366] on button "Check in" at bounding box center [521, 366] width 97 height 40
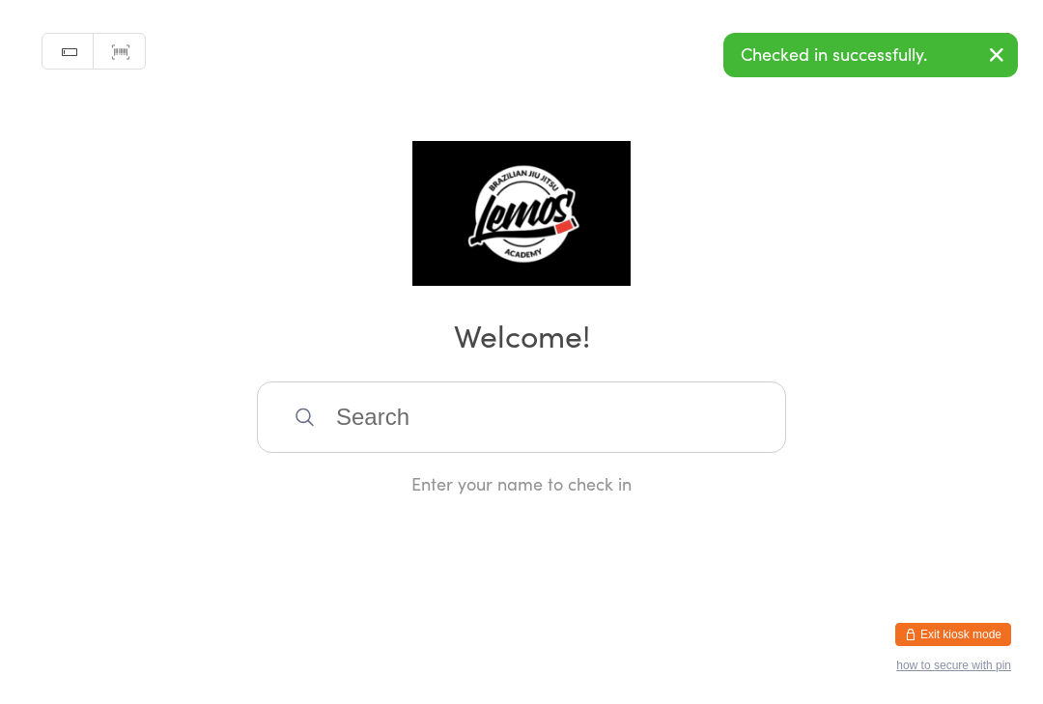
click at [415, 444] on input "search" at bounding box center [521, 416] width 529 height 71
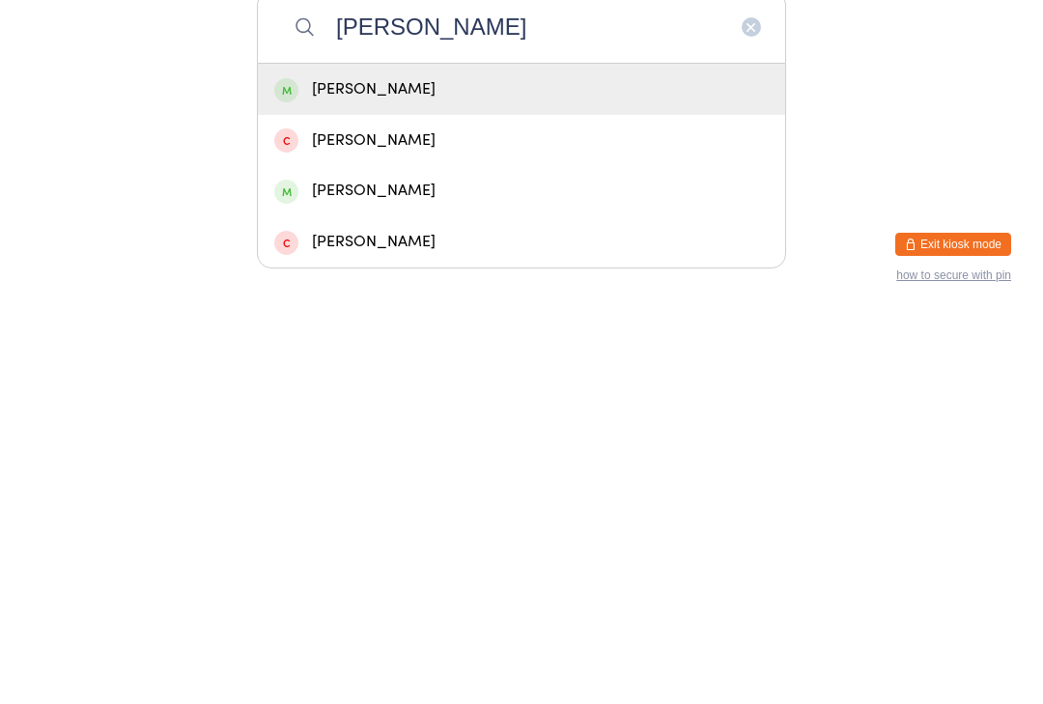
type input "Duffy"
click at [396, 466] on div "Luke Duffy" at bounding box center [521, 479] width 494 height 26
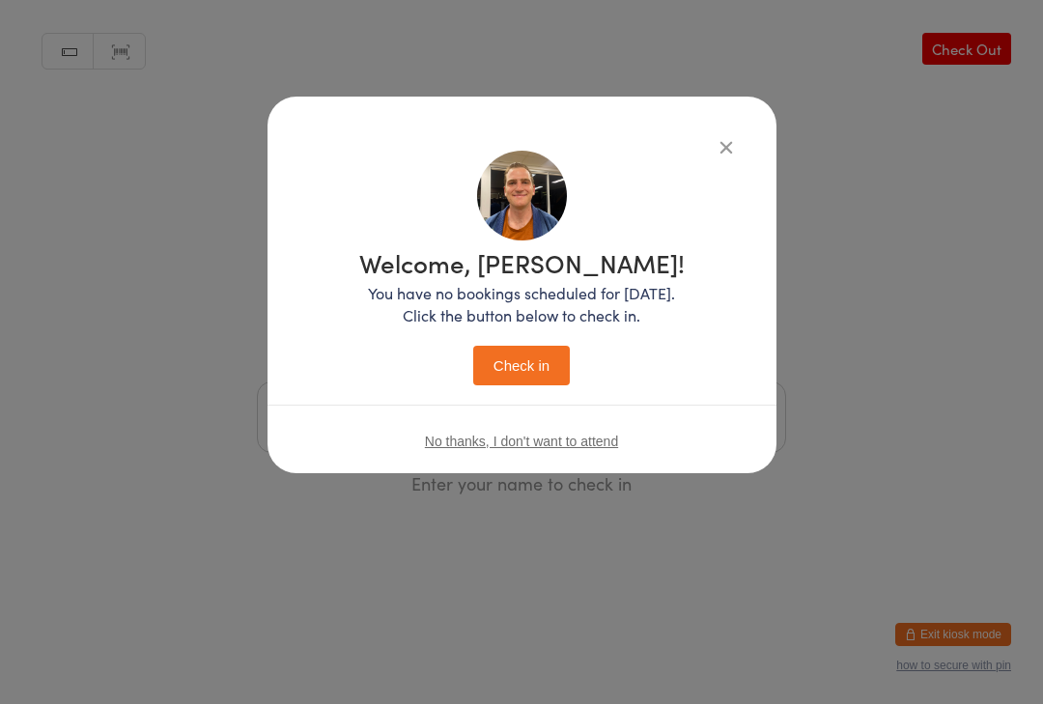
click at [555, 371] on button "Check in" at bounding box center [521, 366] width 97 height 40
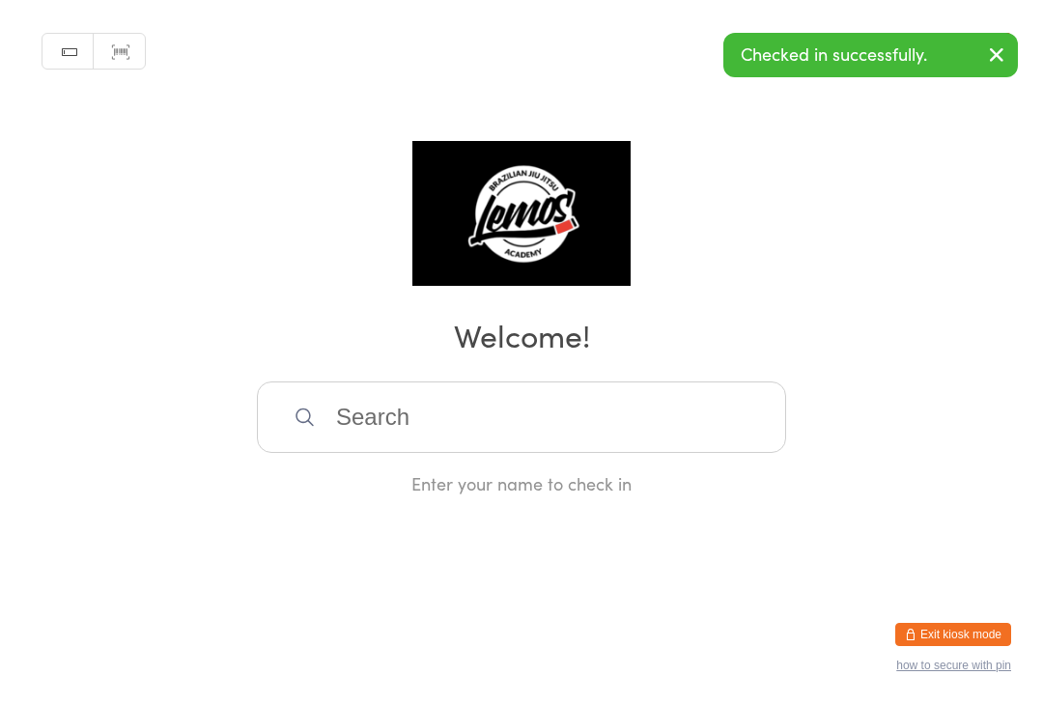
click at [614, 428] on input "search" at bounding box center [521, 416] width 529 height 71
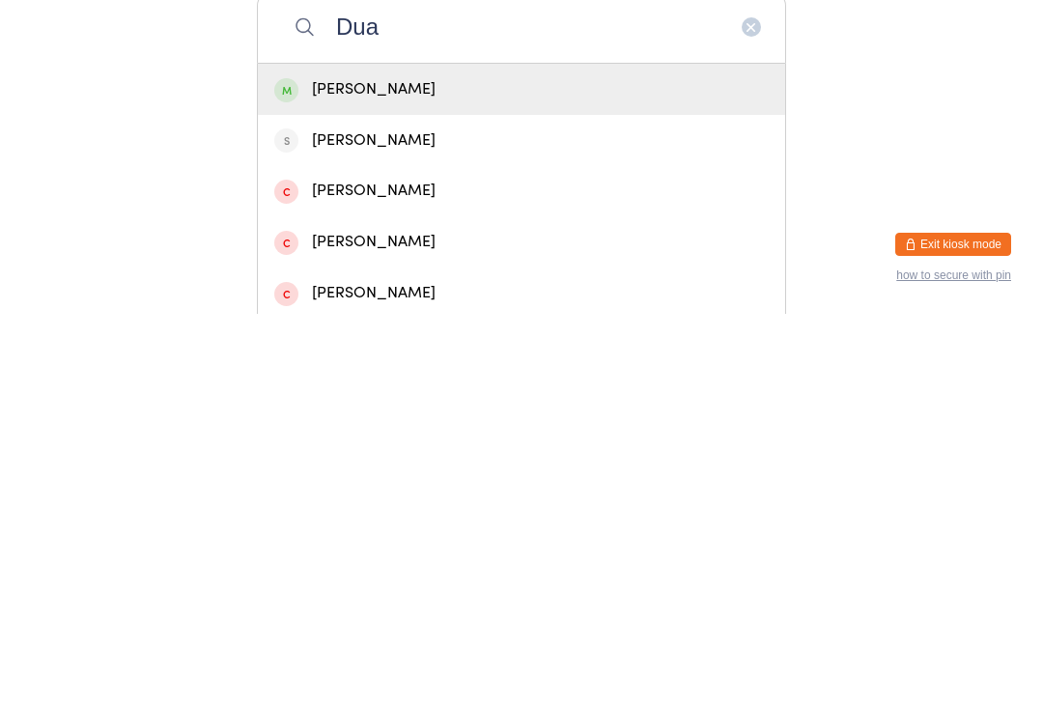
type input "Dua"
click at [431, 466] on div "Duane Blanche" at bounding box center [521, 479] width 494 height 26
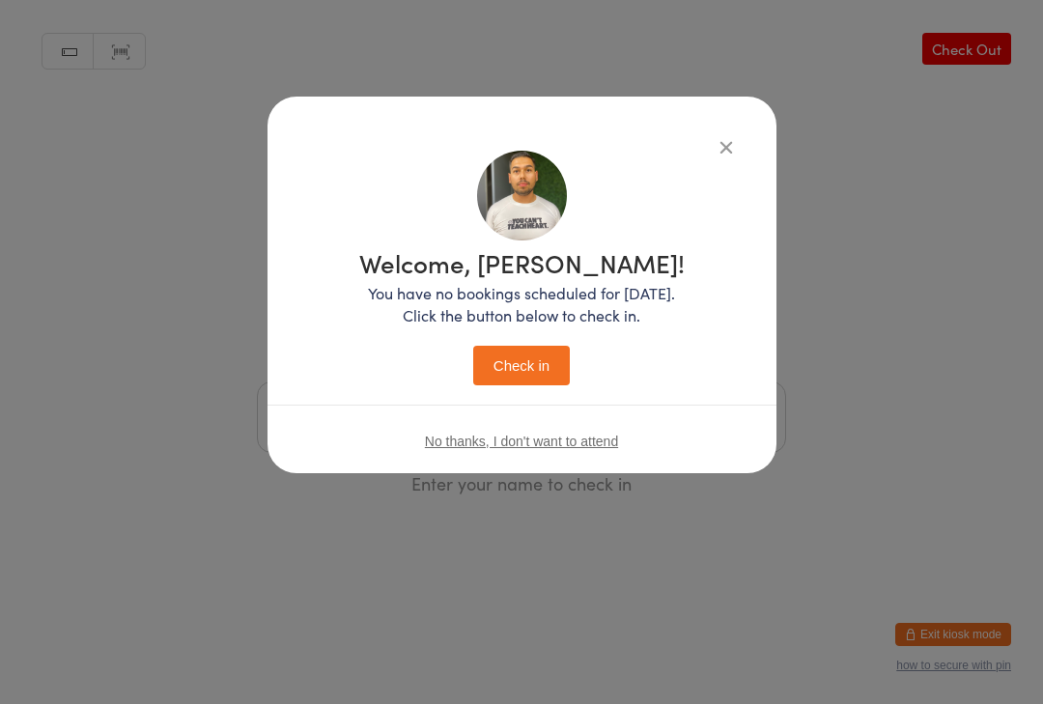
click at [519, 362] on button "Check in" at bounding box center [521, 366] width 97 height 40
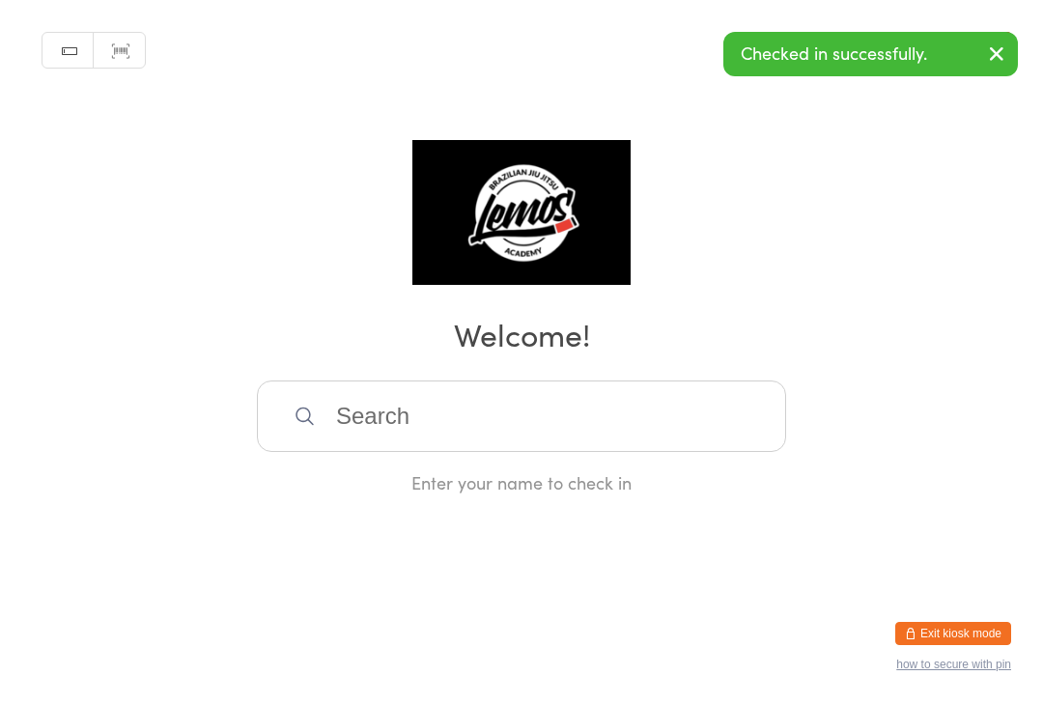
click at [173, 238] on div "Manual search Scanner input Check Out Welcome! Enter your name to check in" at bounding box center [521, 247] width 1043 height 495
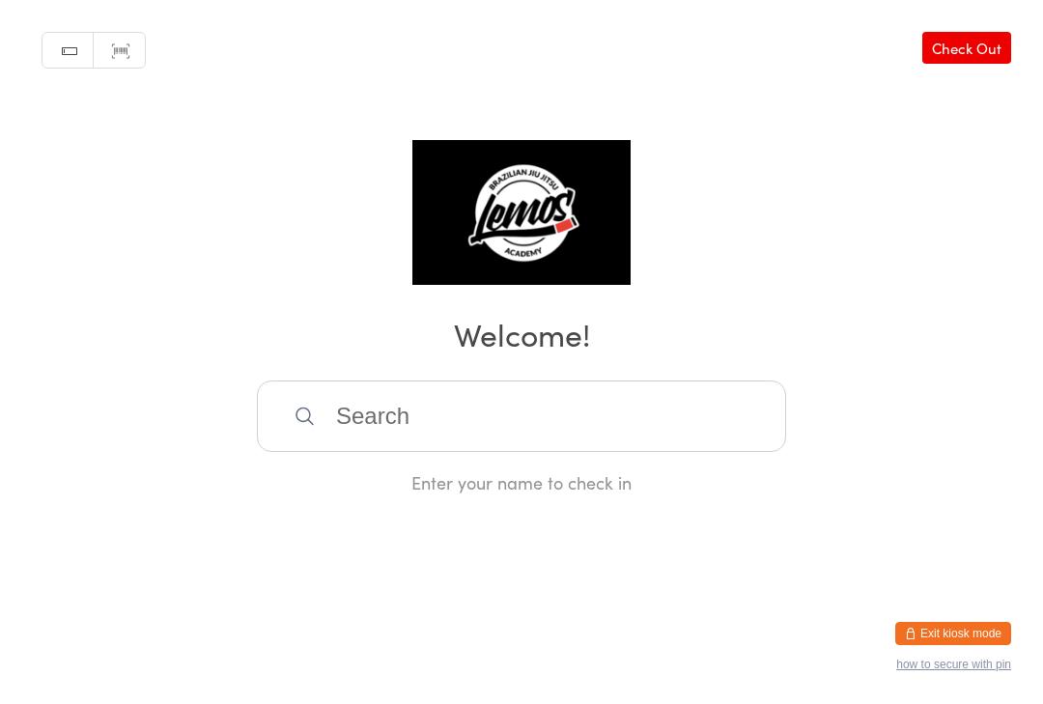
click at [989, 623] on button "Exit kiosk mode" at bounding box center [953, 634] width 116 height 23
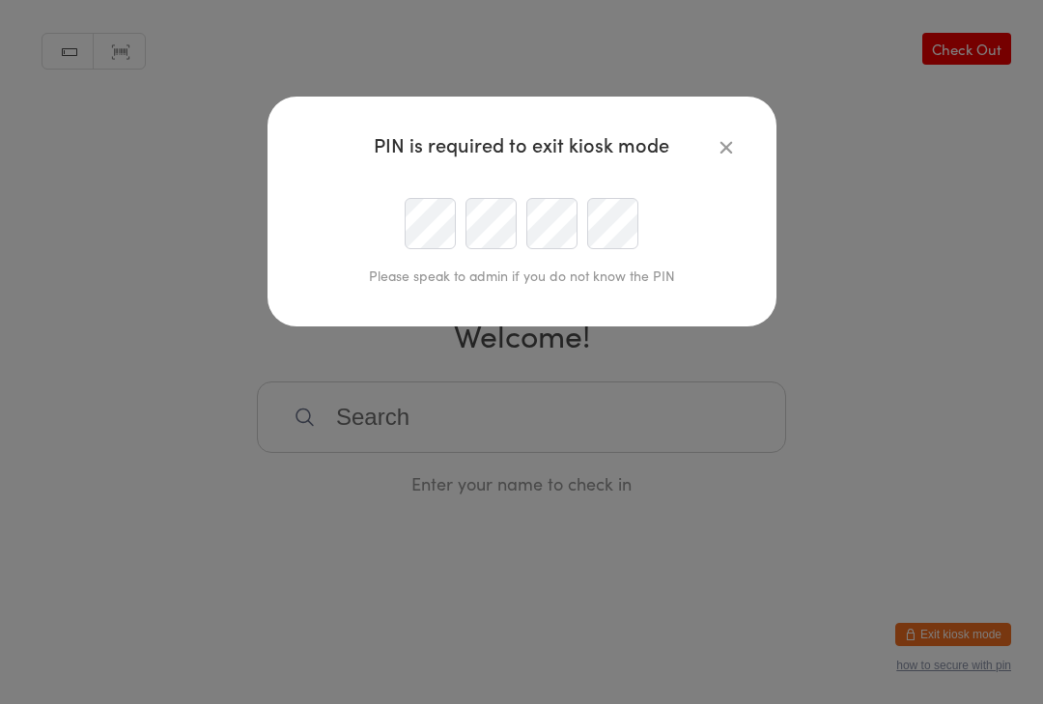
click at [735, 145] on icon "button" at bounding box center [725, 146] width 21 height 21
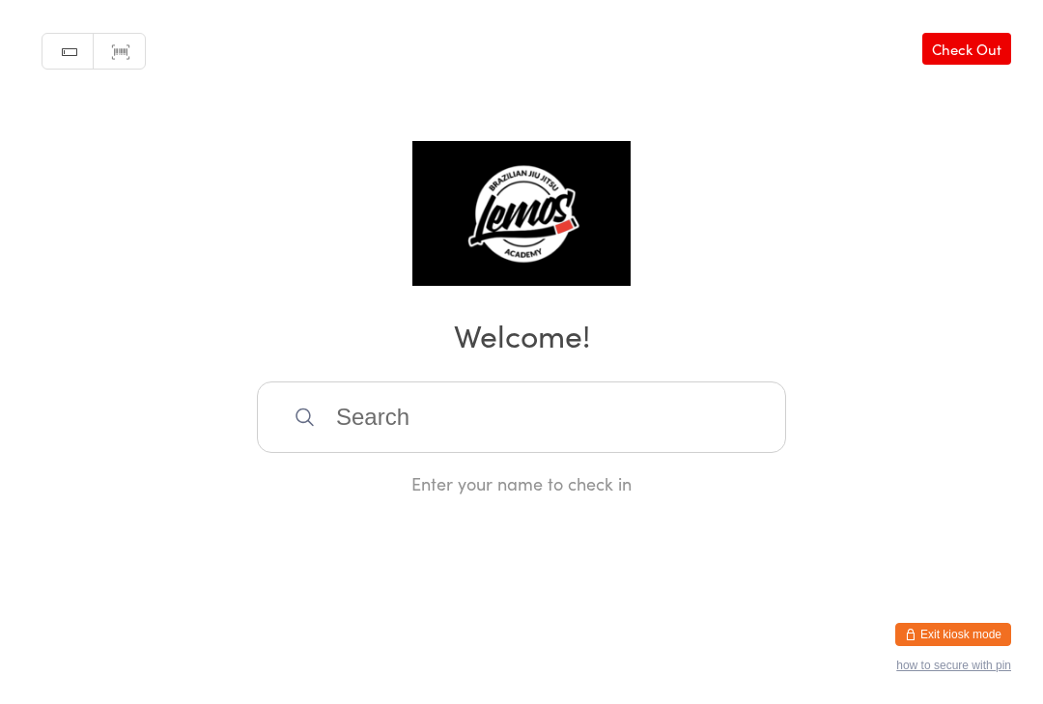
click at [676, 415] on input "search" at bounding box center [521, 416] width 529 height 71
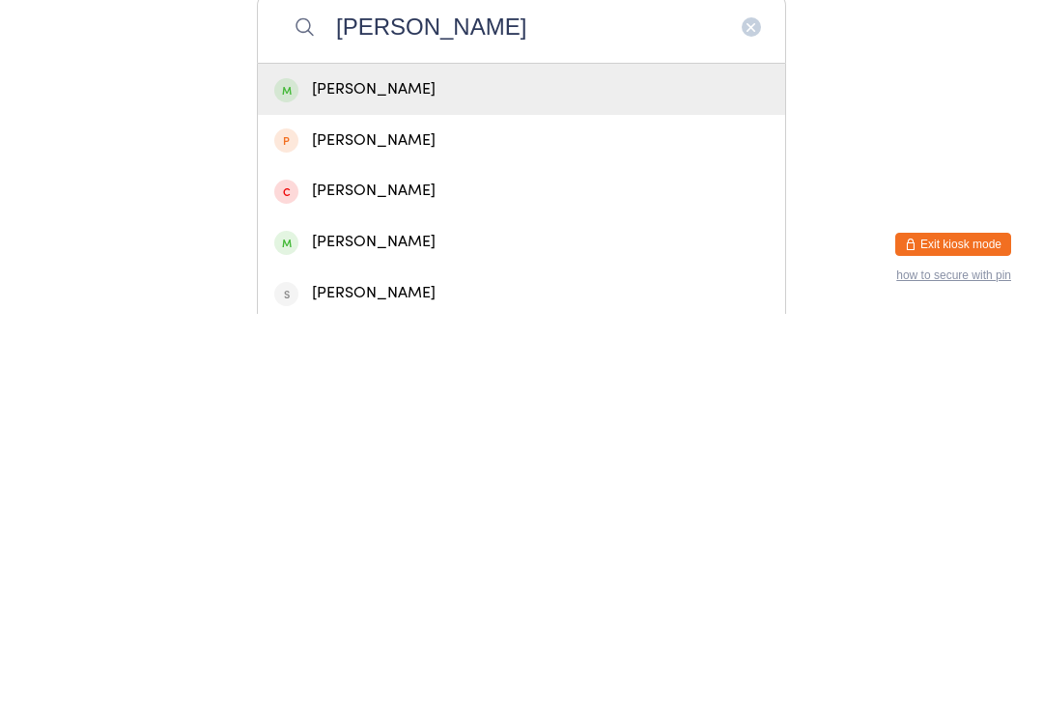
type input "[PERSON_NAME]"
click at [626, 466] on div "[PERSON_NAME]" at bounding box center [521, 479] width 494 height 26
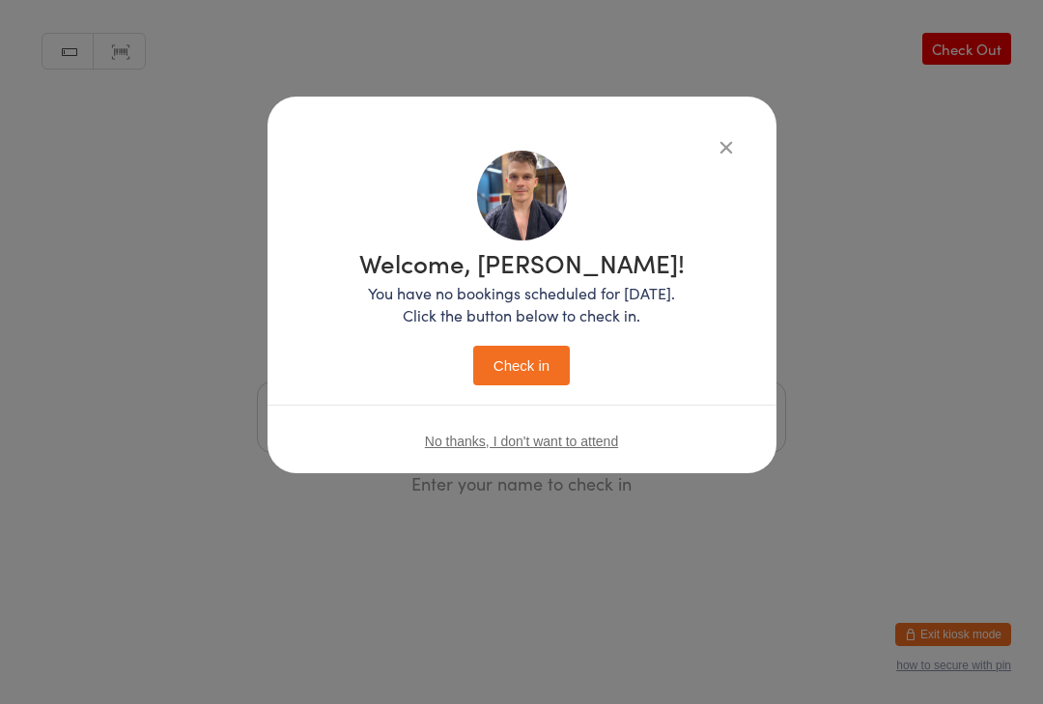
click at [528, 366] on button "Check in" at bounding box center [521, 366] width 97 height 40
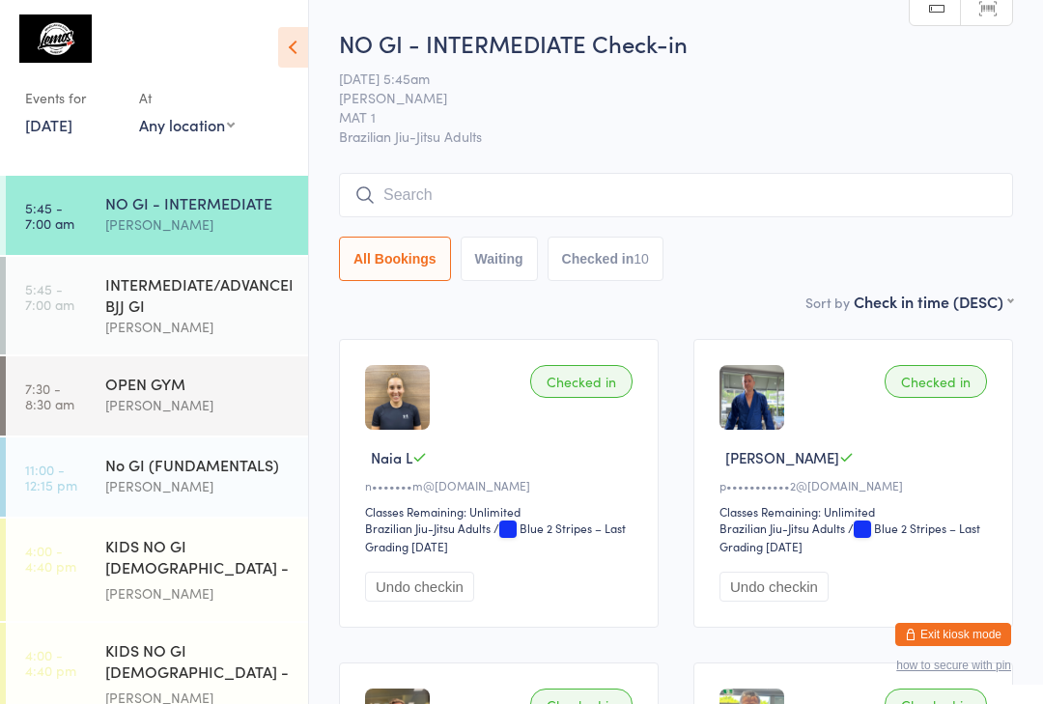
click at [685, 188] on input "search" at bounding box center [676, 195] width 674 height 44
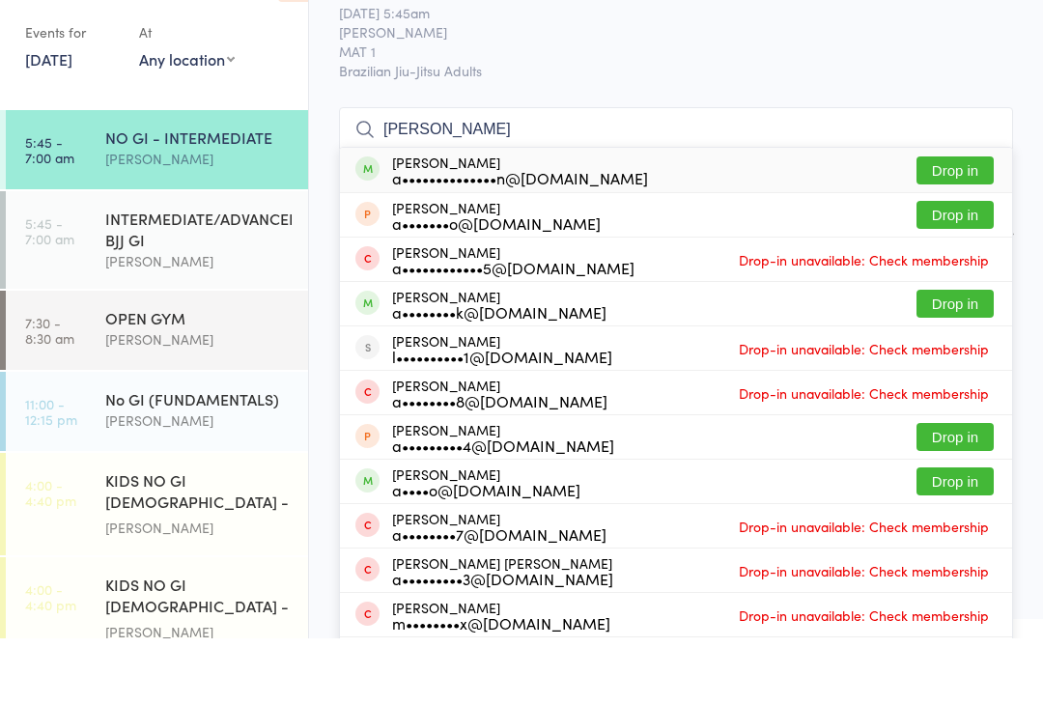
type input "[PERSON_NAME]"
click at [72, 114] on link "[DATE]" at bounding box center [48, 124] width 47 height 21
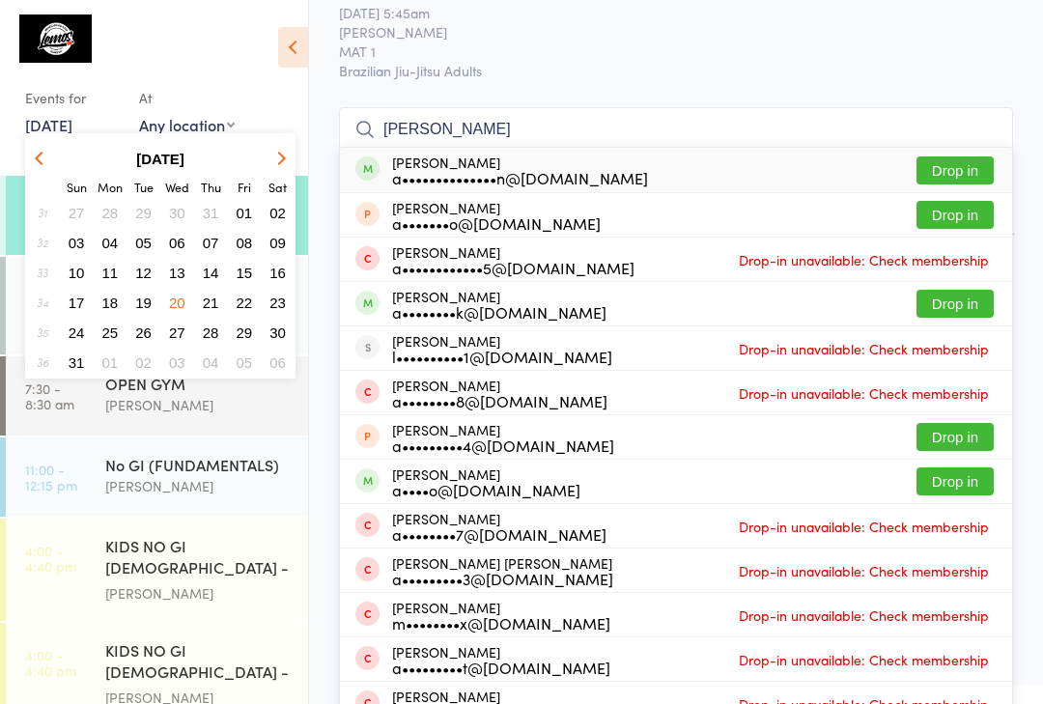
click at [273, 154] on button "button" at bounding box center [278, 159] width 29 height 26
click at [270, 158] on button "button" at bounding box center [278, 159] width 29 height 26
click at [176, 276] on span "15" at bounding box center [177, 273] width 16 height 16
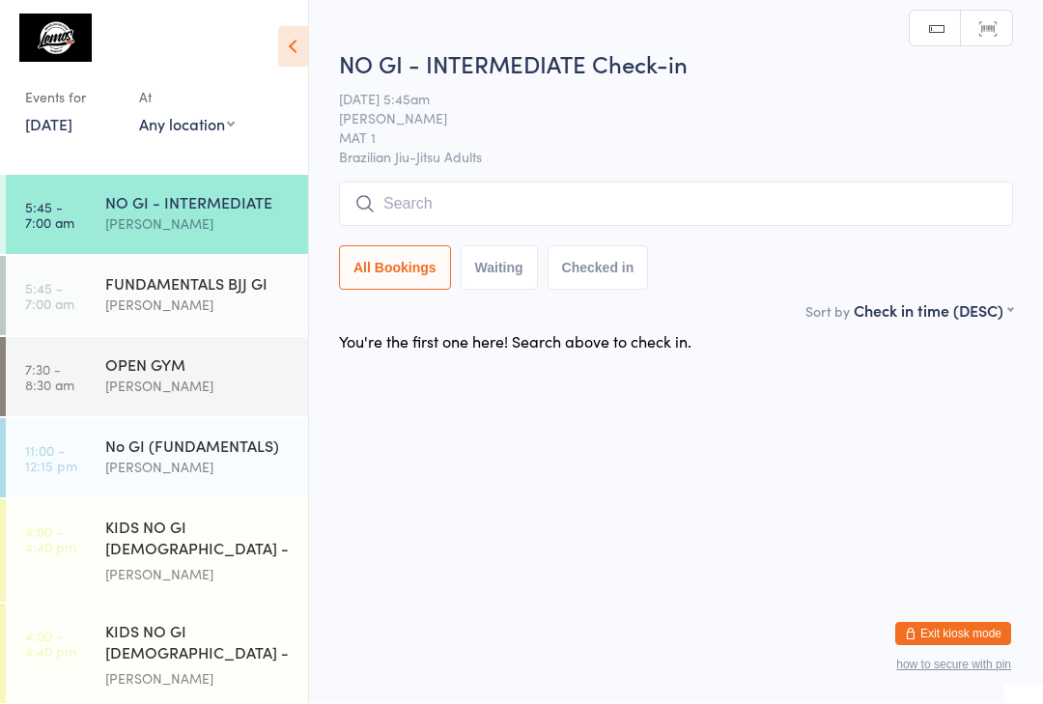
click at [578, 198] on input "search" at bounding box center [676, 204] width 674 height 44
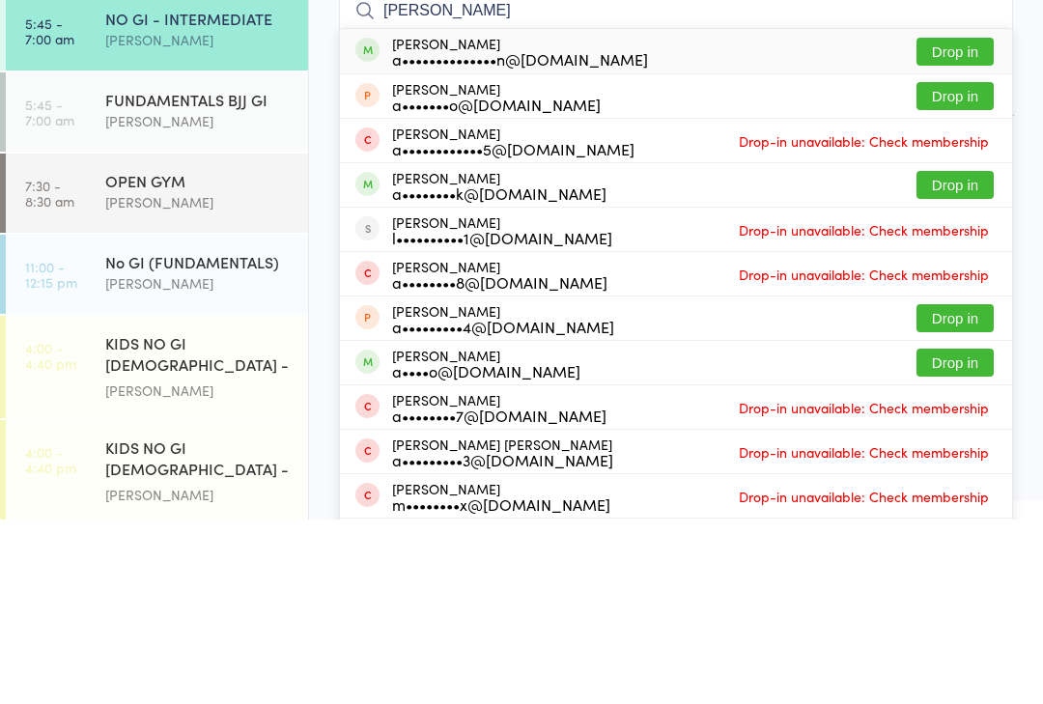
type input "[PERSON_NAME]"
click at [978, 222] on button "Drop in" at bounding box center [954, 236] width 77 height 28
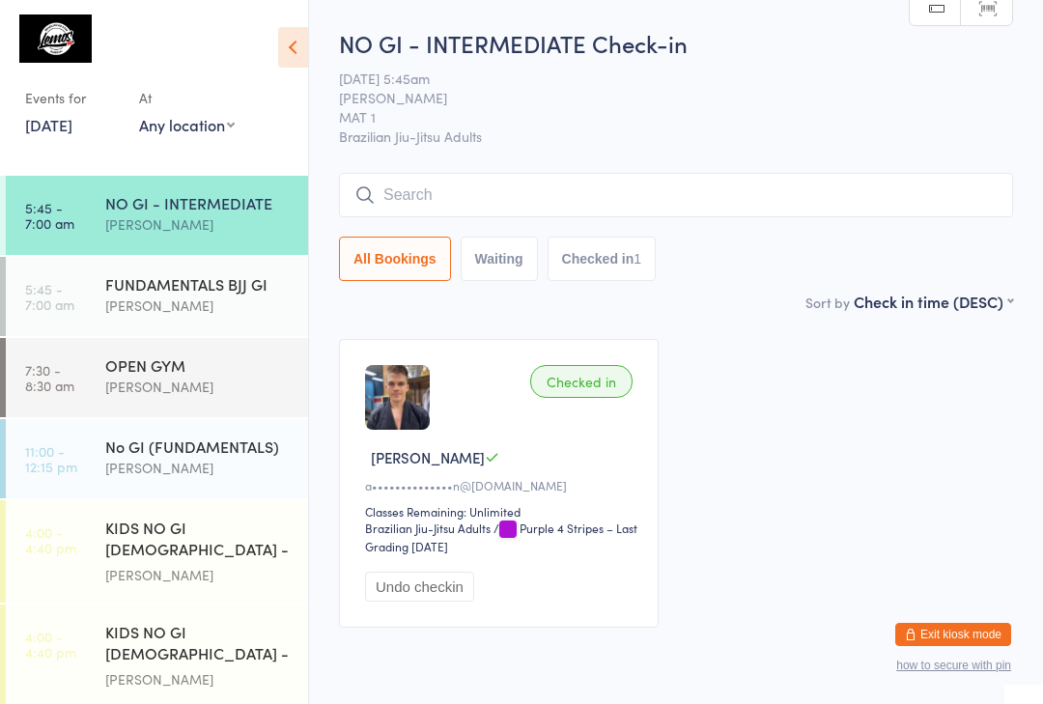
click at [397, 175] on input "search" at bounding box center [676, 195] width 674 height 44
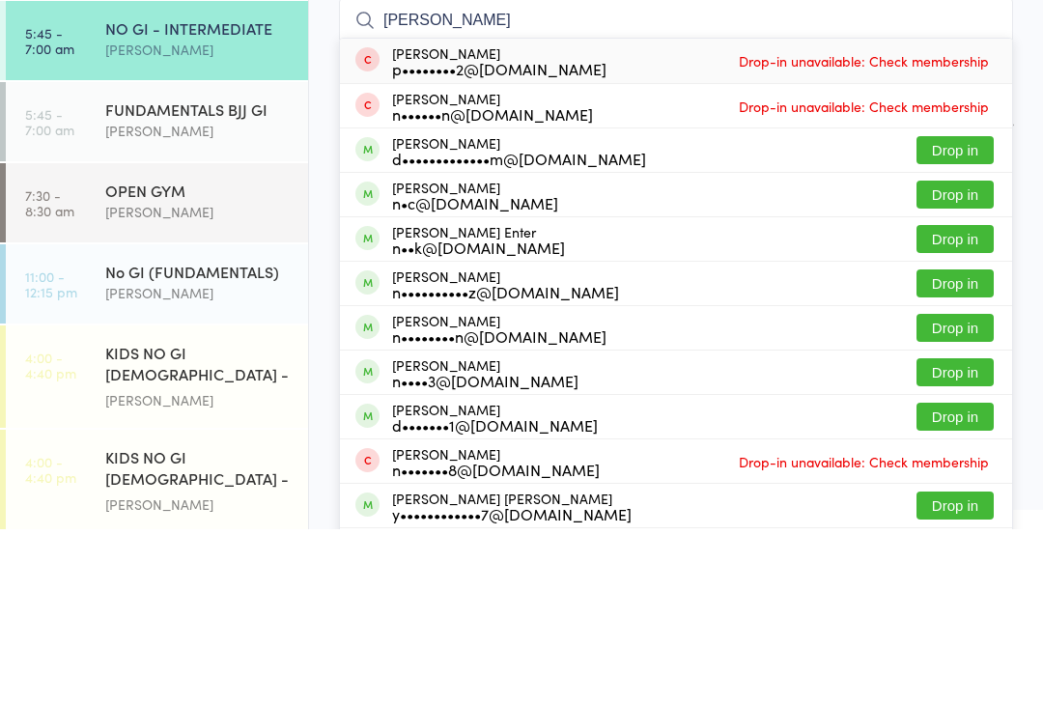
type input "[PERSON_NAME]"
click at [961, 355] on button "Drop in" at bounding box center [954, 369] width 77 height 28
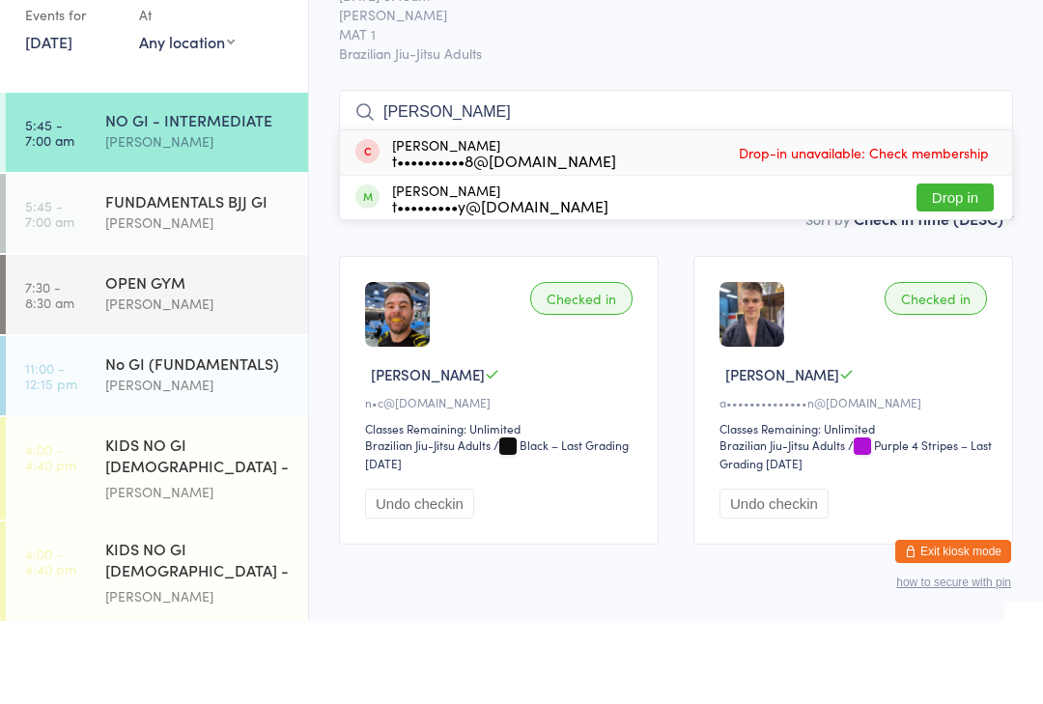
type input "[PERSON_NAME]"
click at [576, 259] on div "[PERSON_NAME] Fraullen t•••••••••y@[DOMAIN_NAME] Drop in" at bounding box center [676, 280] width 672 height 43
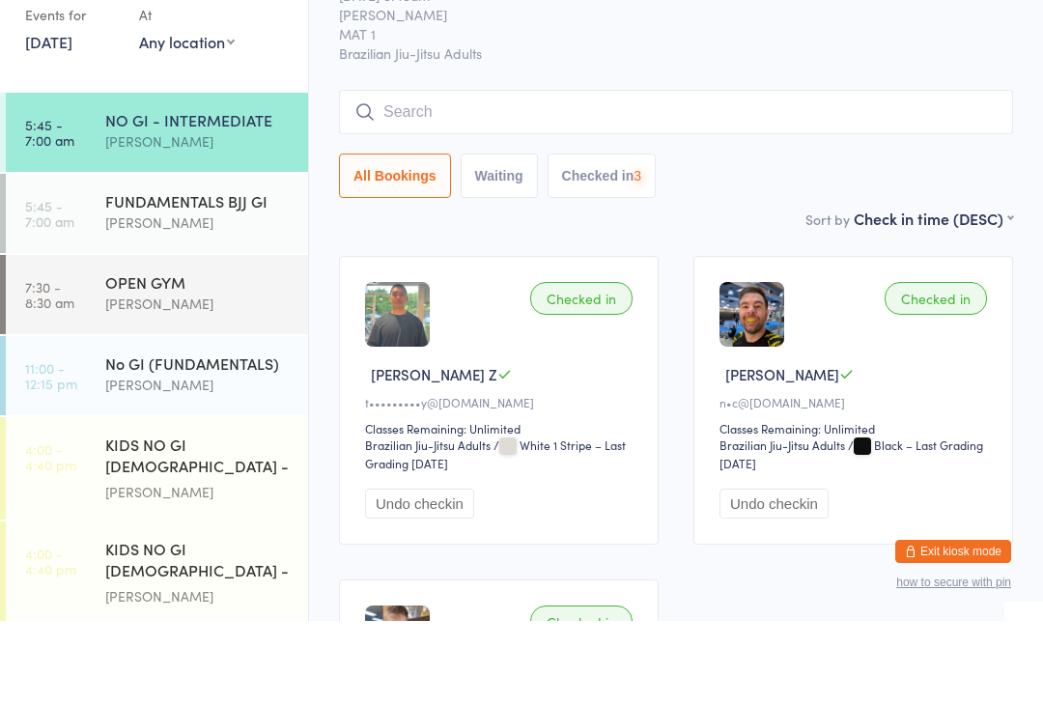
scroll to position [83, 0]
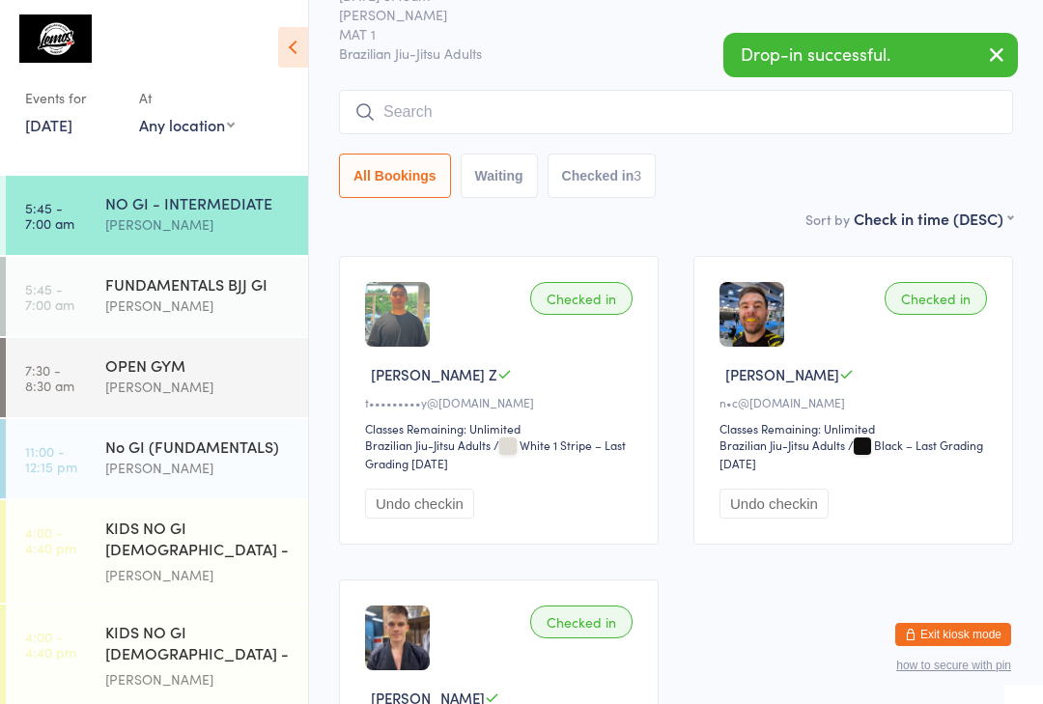
click at [484, 131] on input "search" at bounding box center [676, 112] width 674 height 44
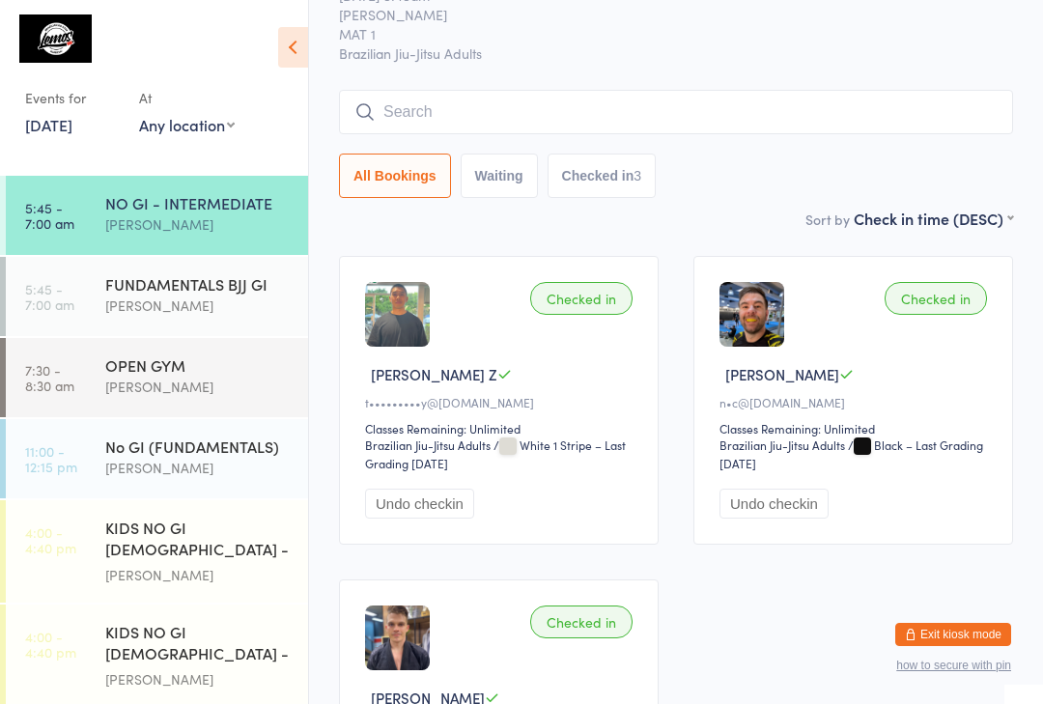
scroll to position [82, 0]
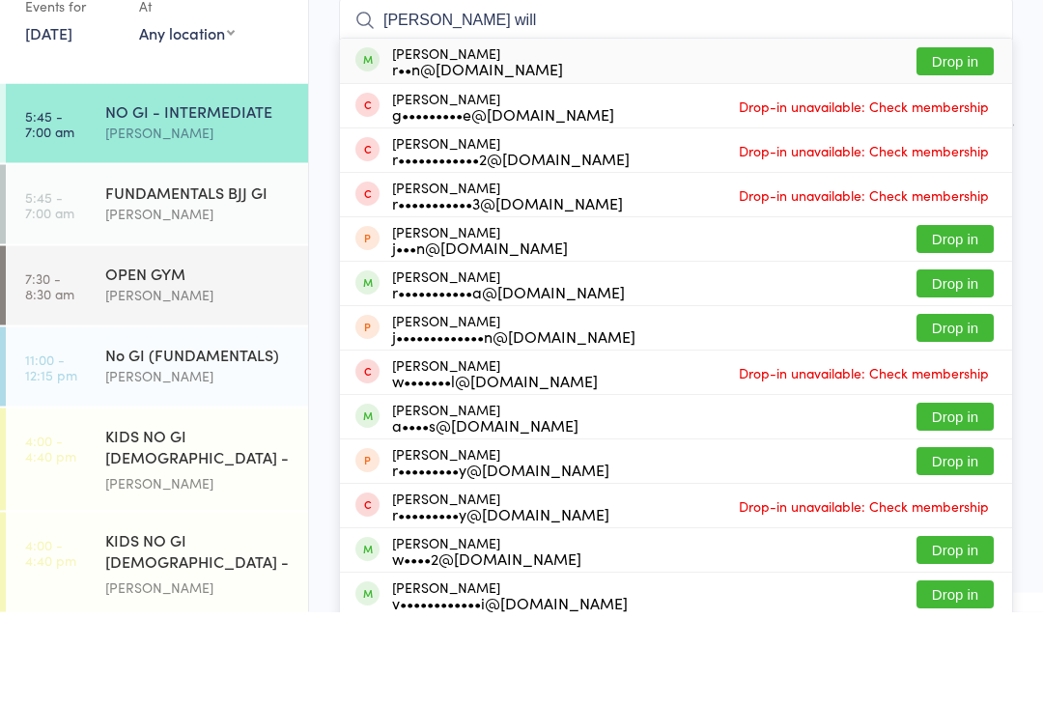
type input "[PERSON_NAME] will"
click at [958, 140] on button "Drop in" at bounding box center [954, 154] width 77 height 28
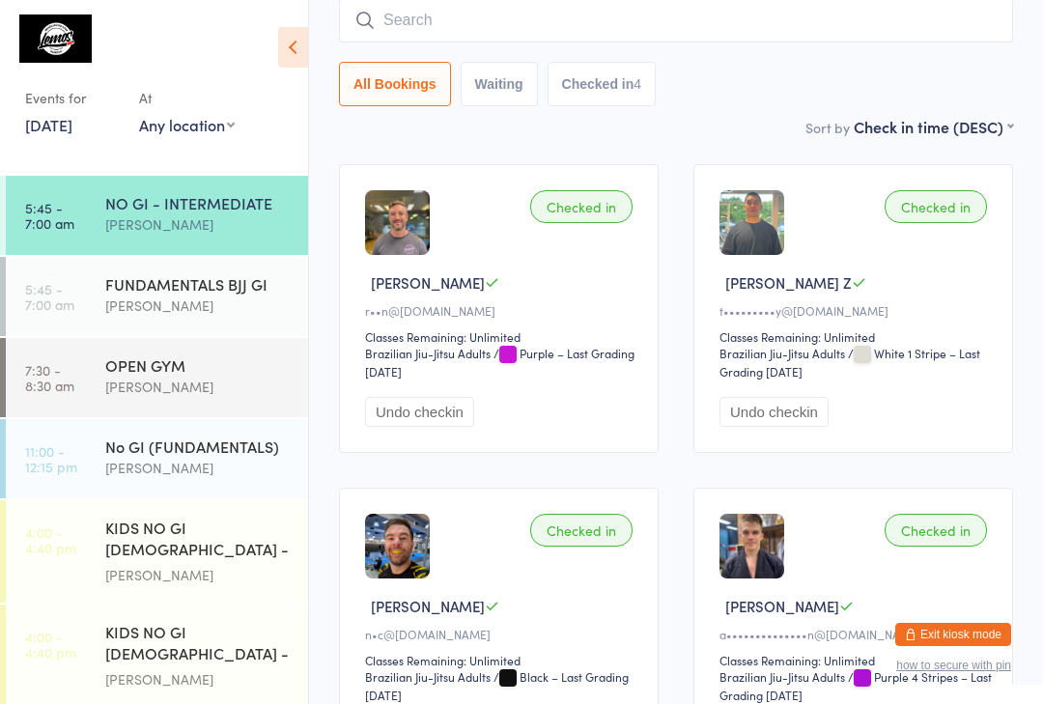
click at [179, 288] on div "FUNDAMENTALS BJJ GI" at bounding box center [198, 283] width 186 height 21
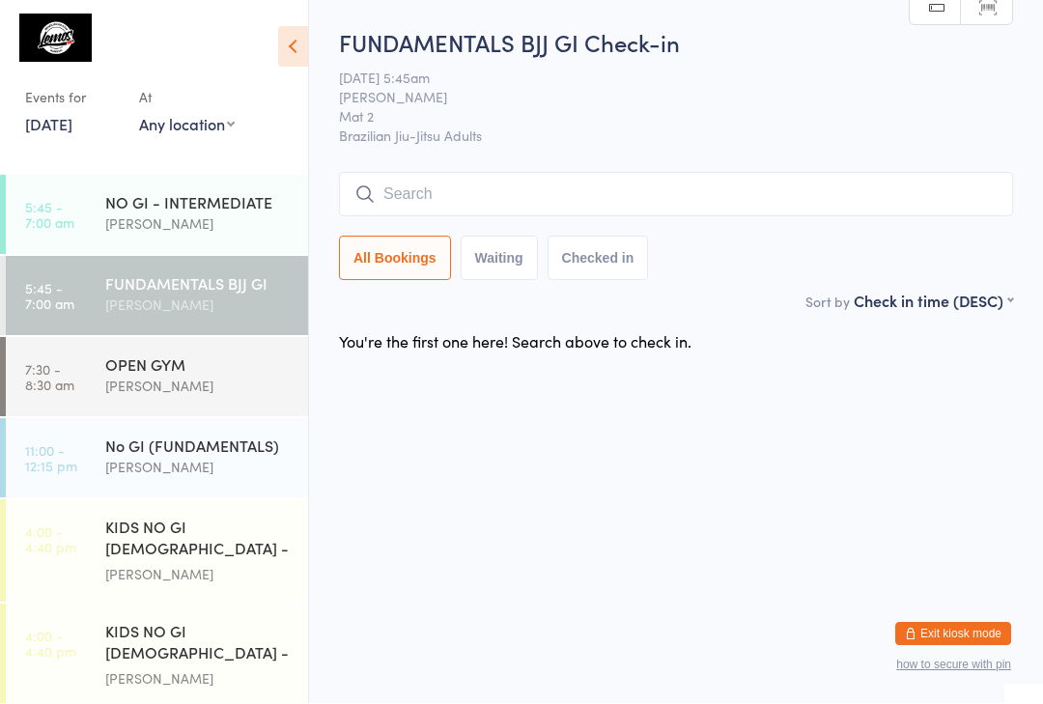
click at [454, 195] on input "search" at bounding box center [676, 195] width 674 height 44
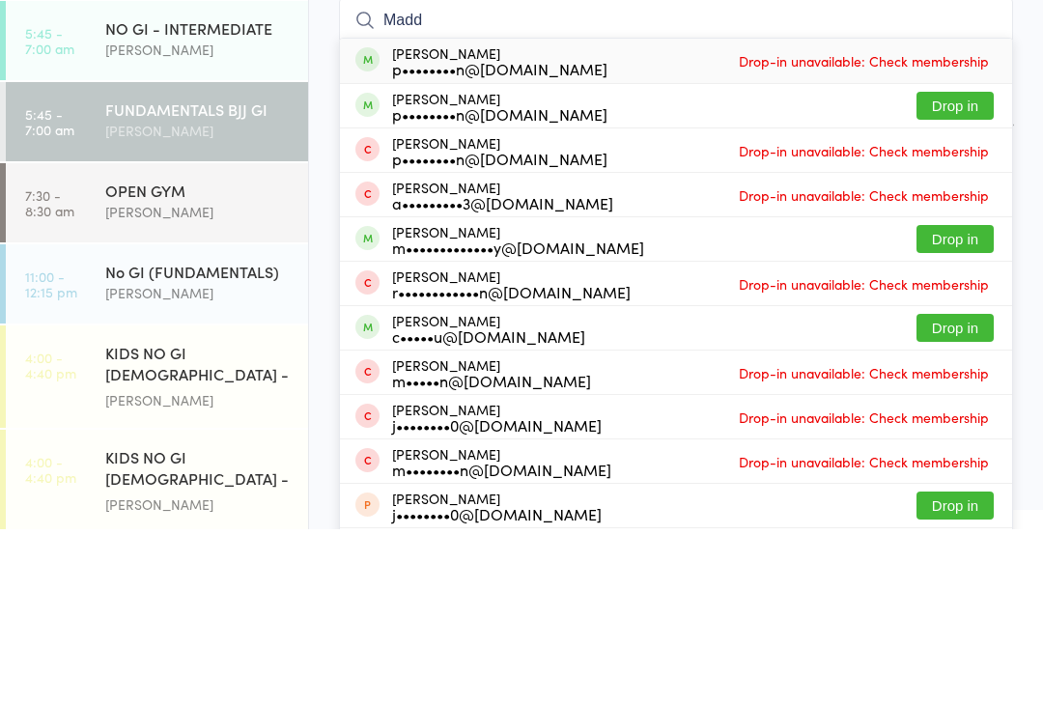
type input "Madd"
click at [960, 400] on button "Drop in" at bounding box center [954, 414] width 77 height 28
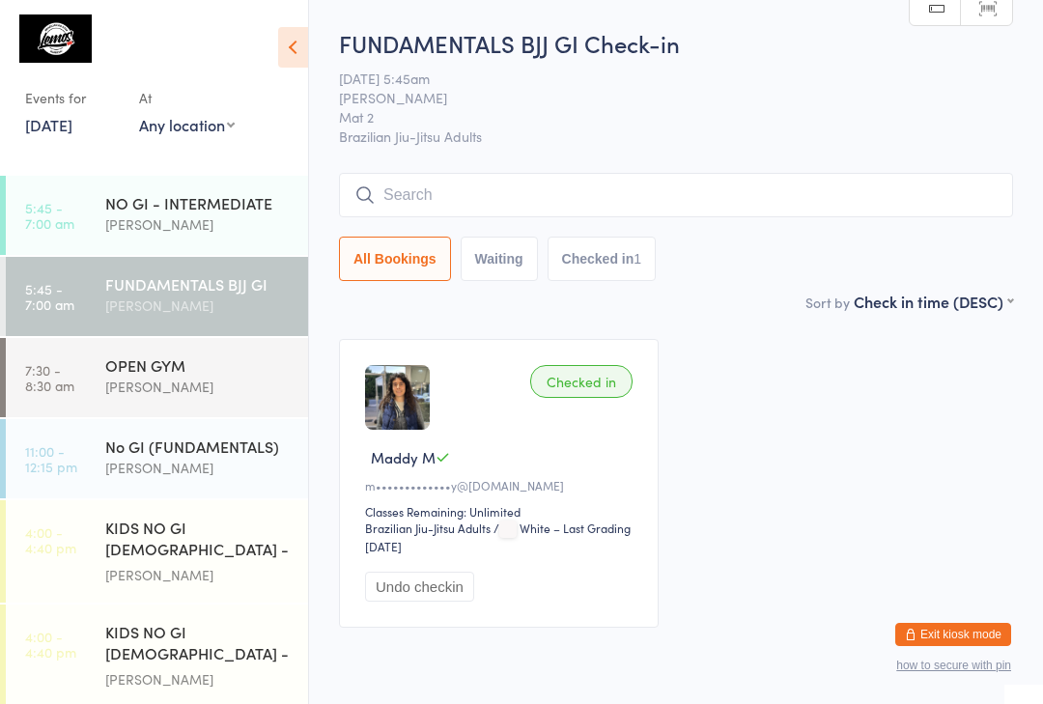
click at [158, 198] on div "NO GI - INTERMEDIATE" at bounding box center [198, 202] width 186 height 21
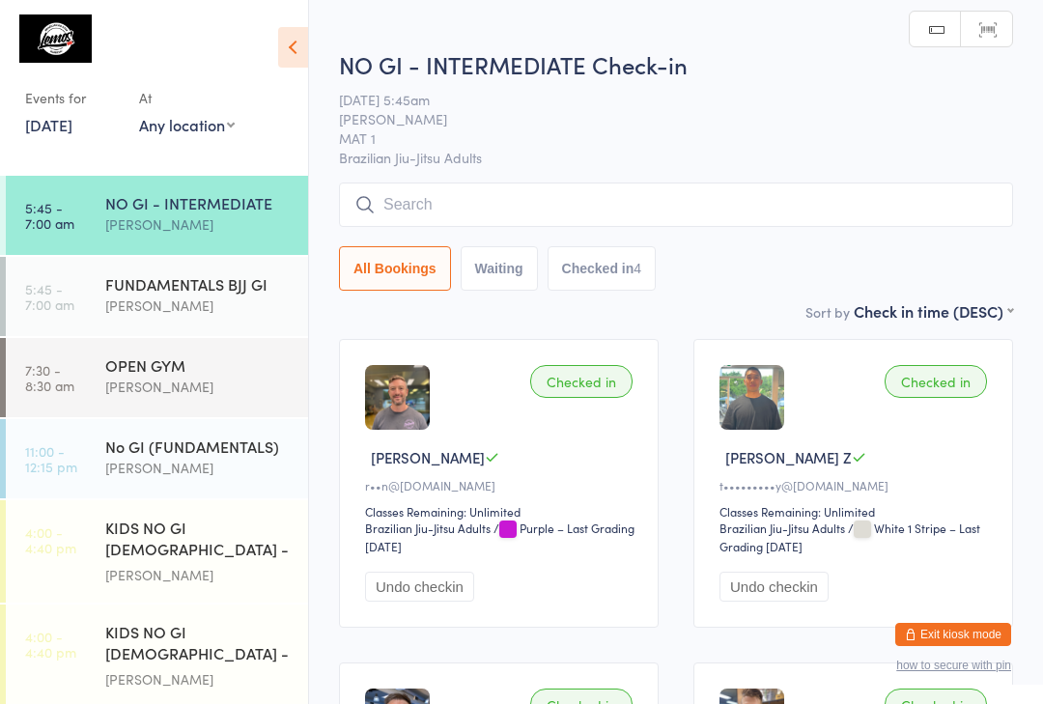
click at [415, 194] on input "search" at bounding box center [676, 204] width 674 height 44
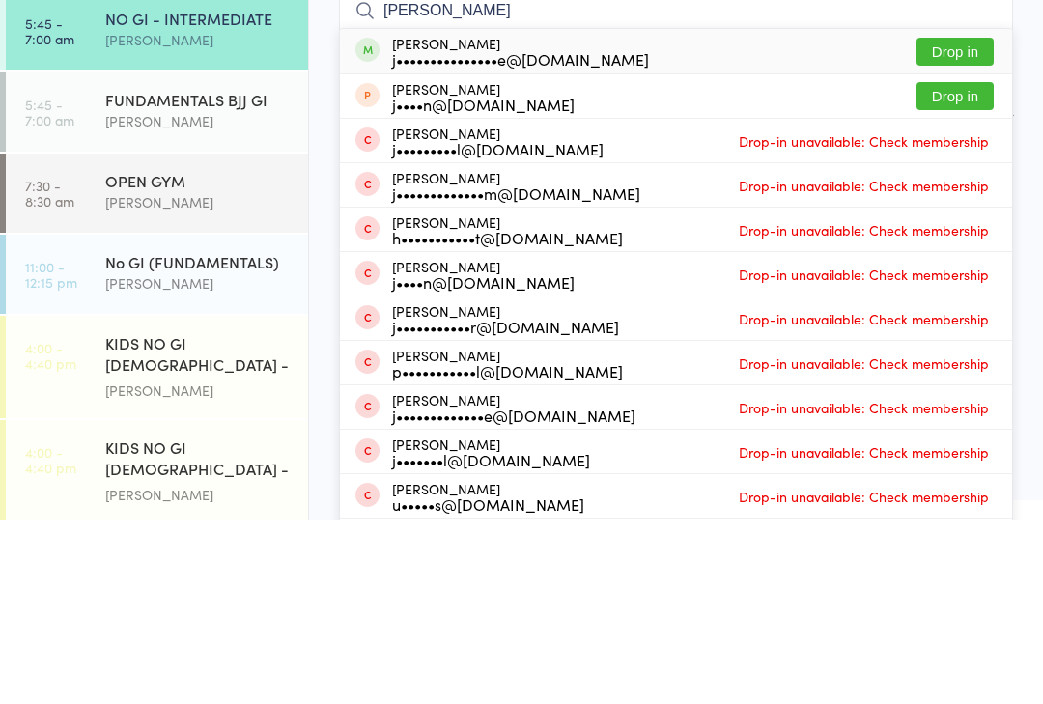
type input "[PERSON_NAME]"
click at [977, 222] on button "Drop in" at bounding box center [954, 236] width 77 height 28
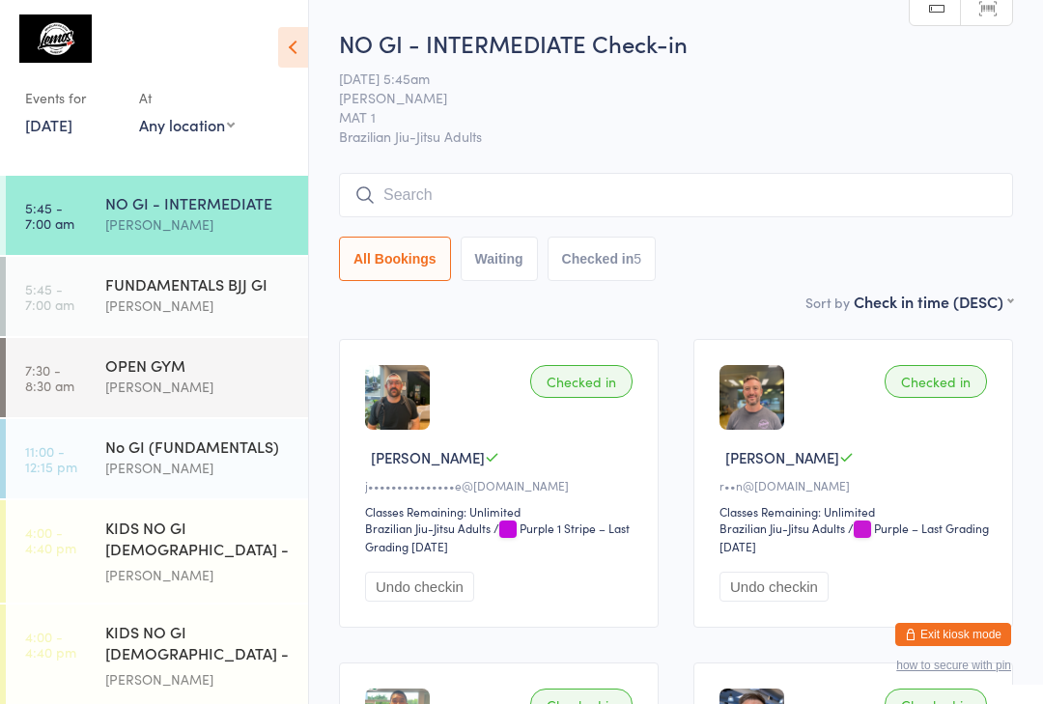
click at [489, 191] on input "search" at bounding box center [676, 195] width 674 height 44
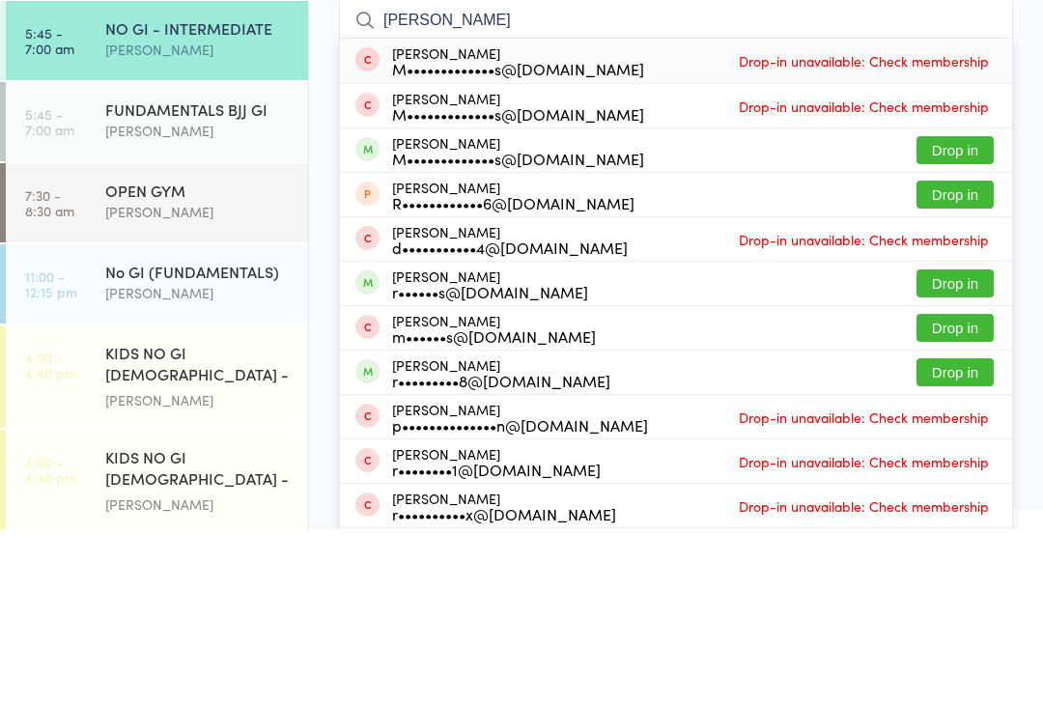
type input "[PERSON_NAME]"
click at [950, 311] on button "Drop in" at bounding box center [954, 325] width 77 height 28
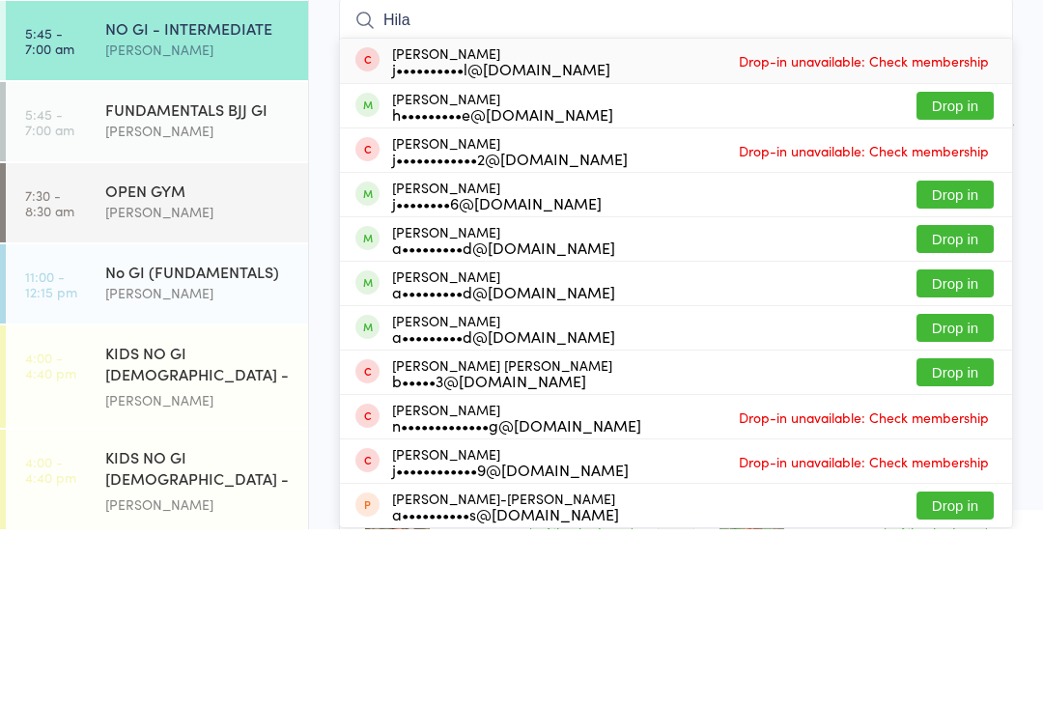
type input "Hila"
click at [946, 266] on button "Drop in" at bounding box center [954, 280] width 77 height 28
